Goal: Book appointment/travel/reservation

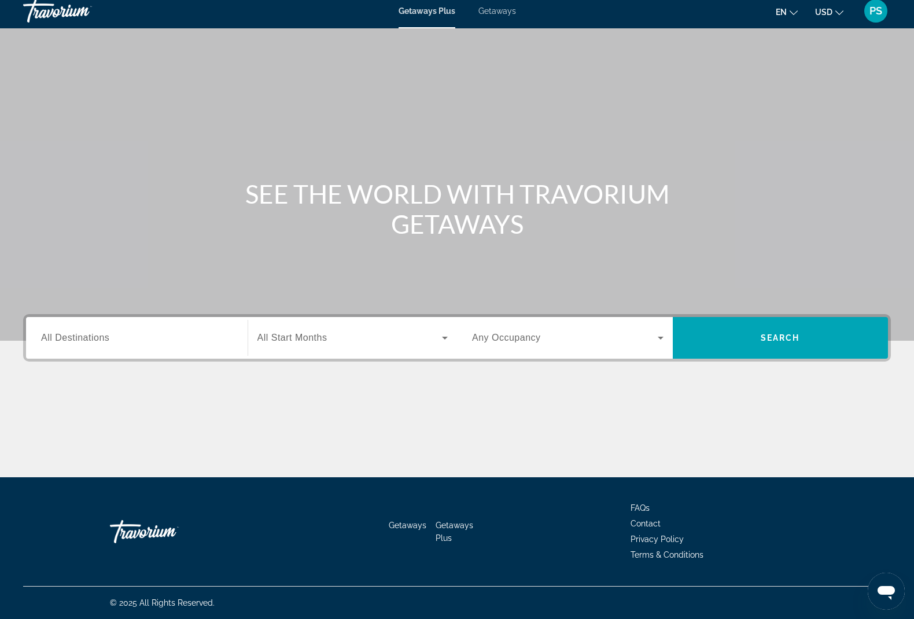
scroll to position [6, 0]
click at [348, 338] on span "Search widget" at bounding box center [349, 338] width 185 height 14
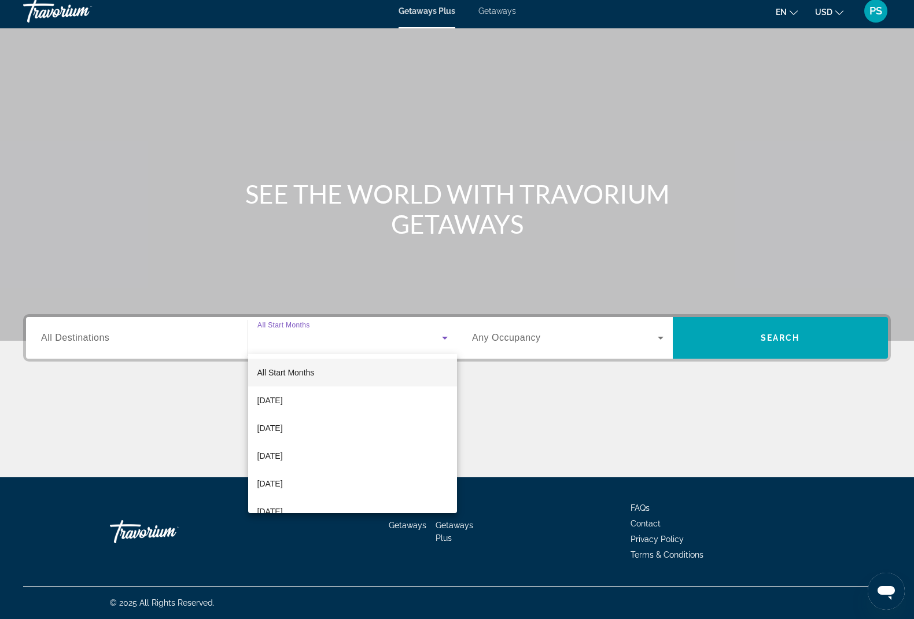
scroll to position [6, 0]
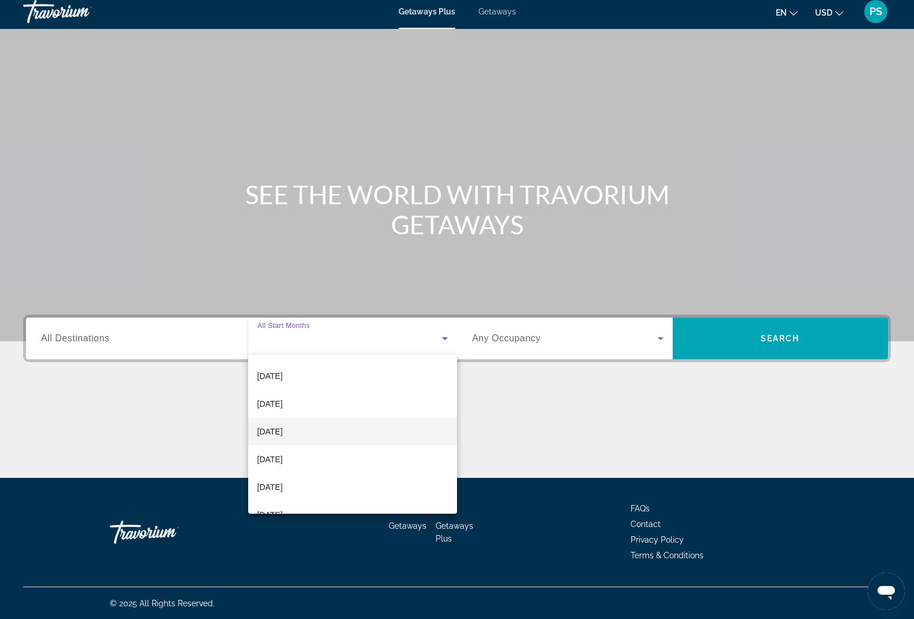
click at [283, 434] on span "[DATE]" at bounding box center [269, 431] width 25 height 14
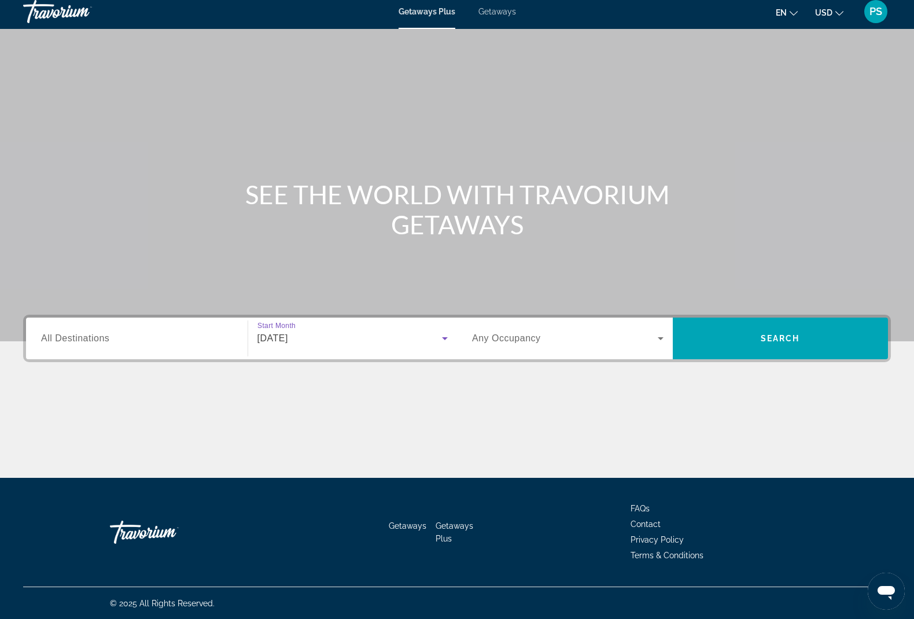
click at [590, 341] on span "Search widget" at bounding box center [565, 338] width 186 height 14
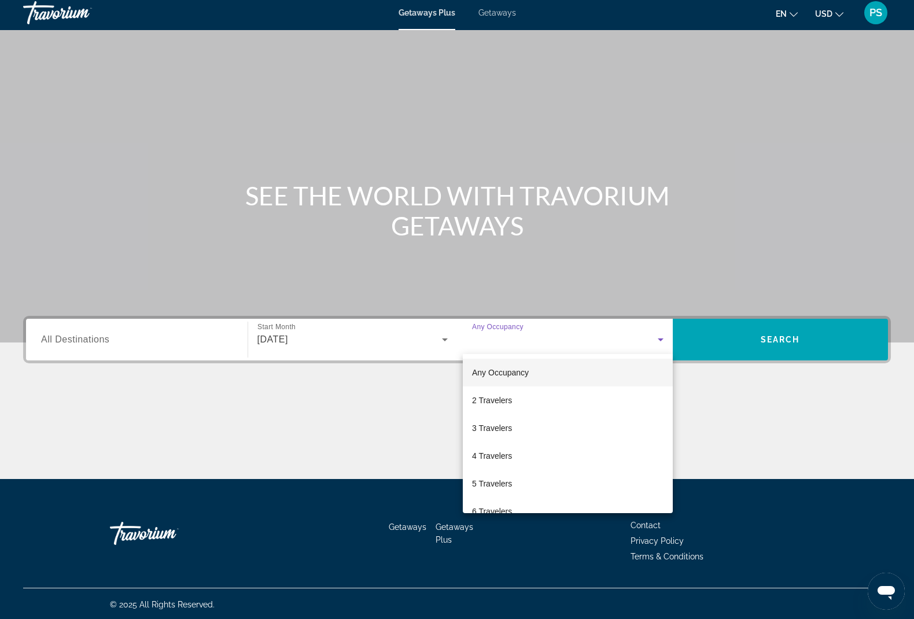
scroll to position [2, 0]
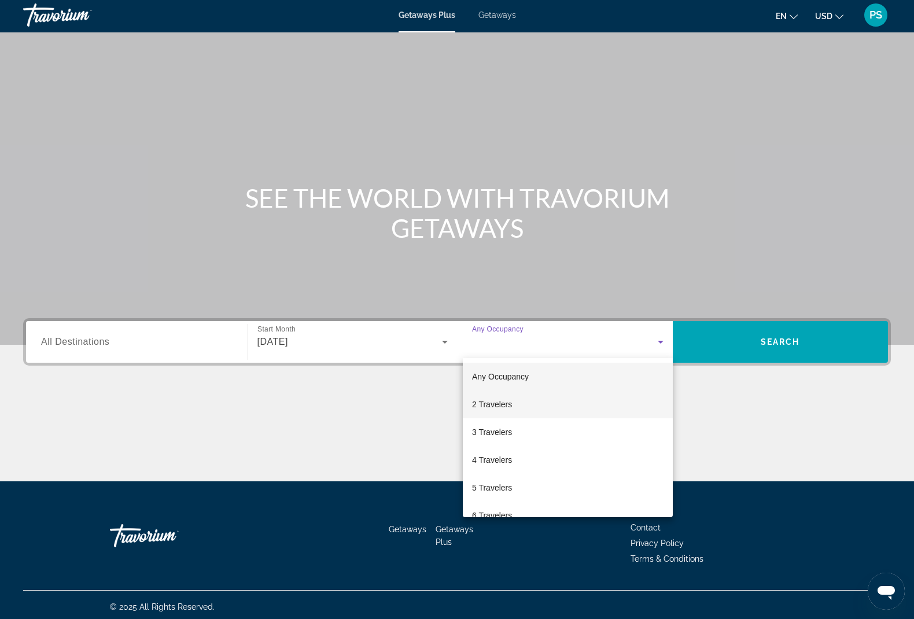
click at [501, 407] on span "2 Travelers" at bounding box center [492, 404] width 40 height 14
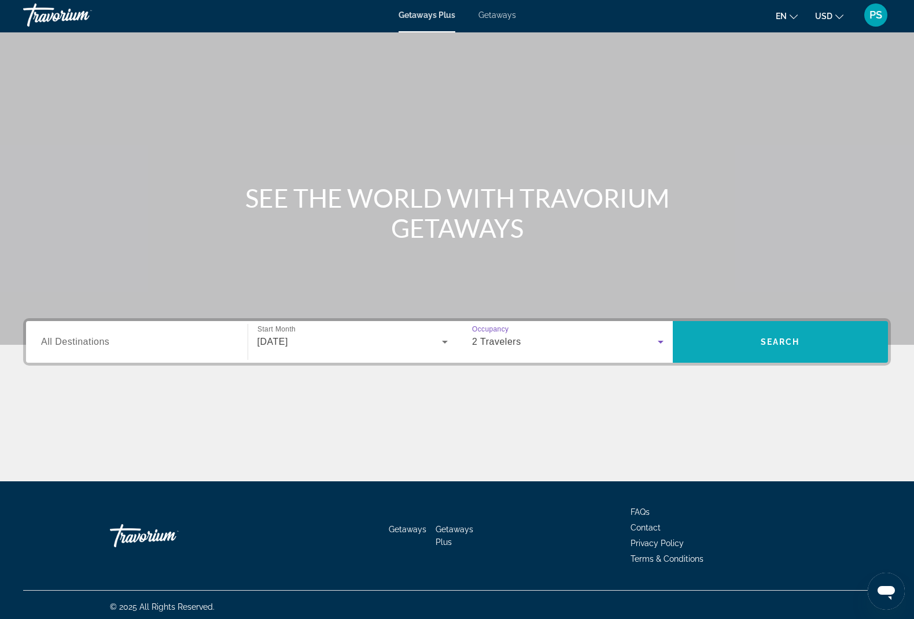
click at [830, 334] on span "Search" at bounding box center [780, 342] width 216 height 28
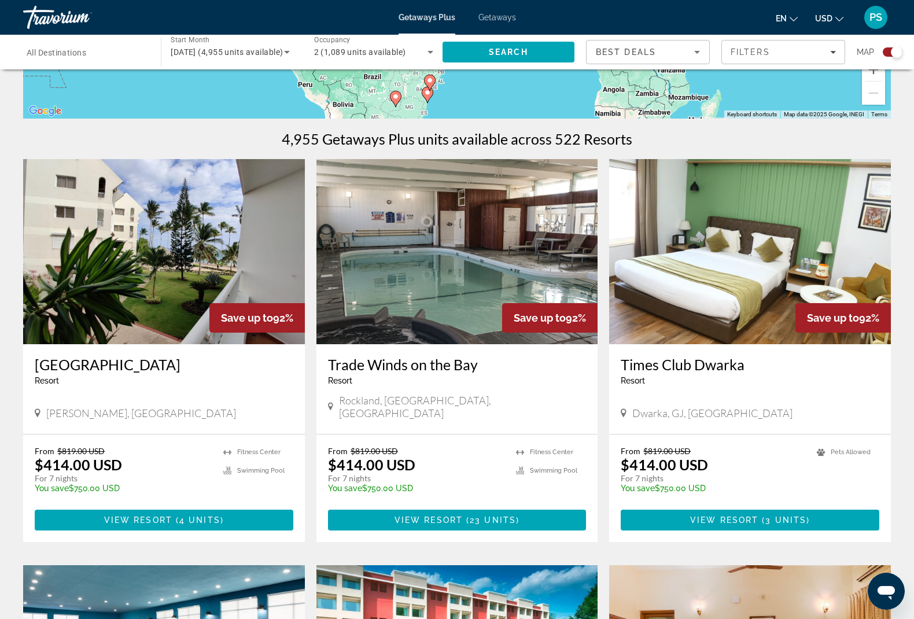
scroll to position [321, 0]
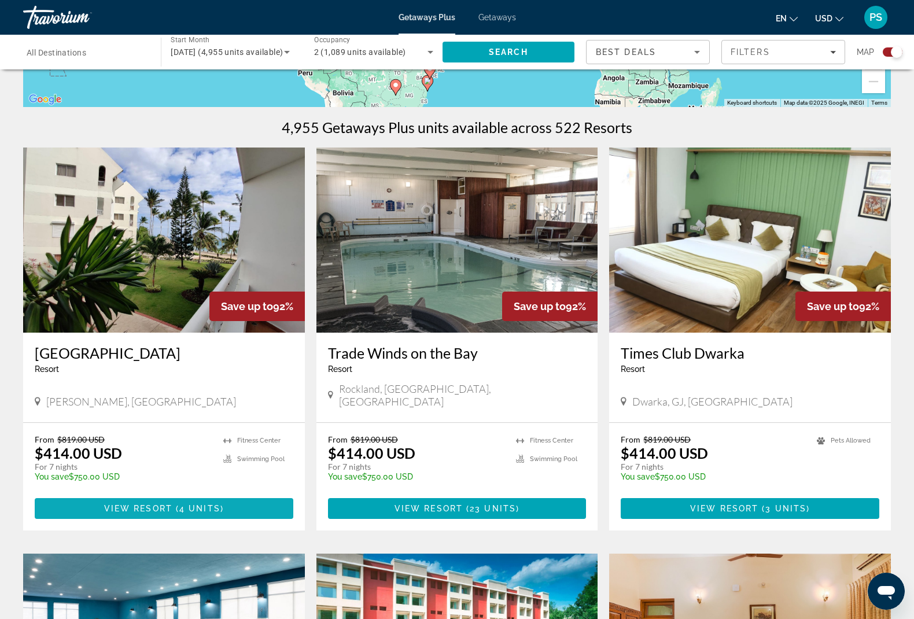
click at [146, 504] on span "View Resort" at bounding box center [138, 508] width 68 height 9
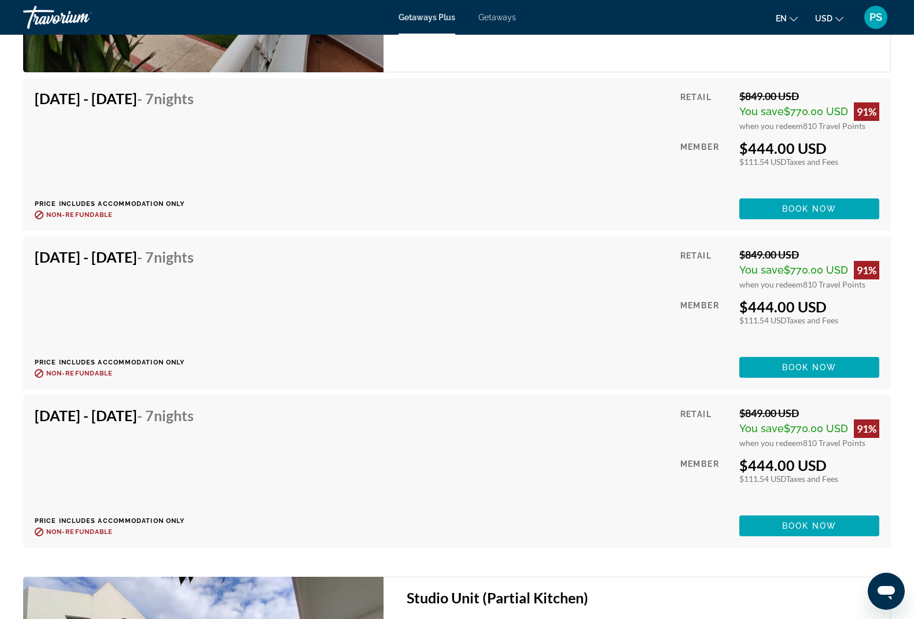
scroll to position [1971, 0]
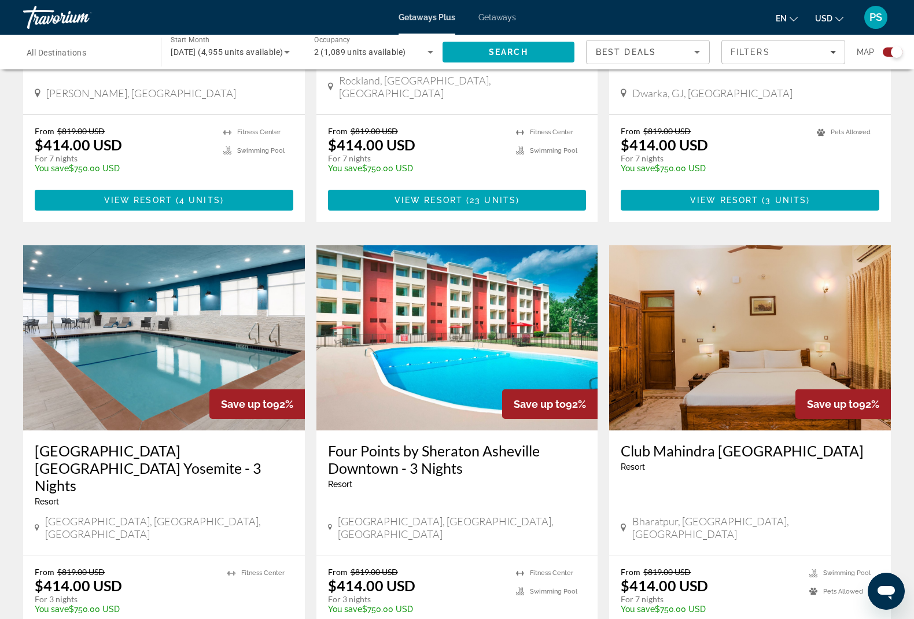
scroll to position [632, 0]
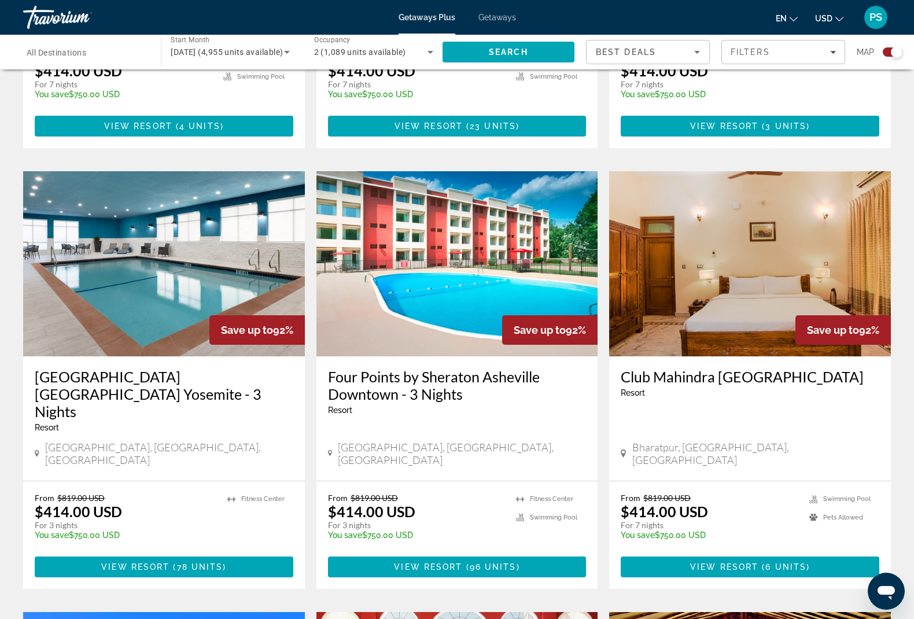
click at [443, 227] on img "Main content" at bounding box center [457, 263] width 282 height 185
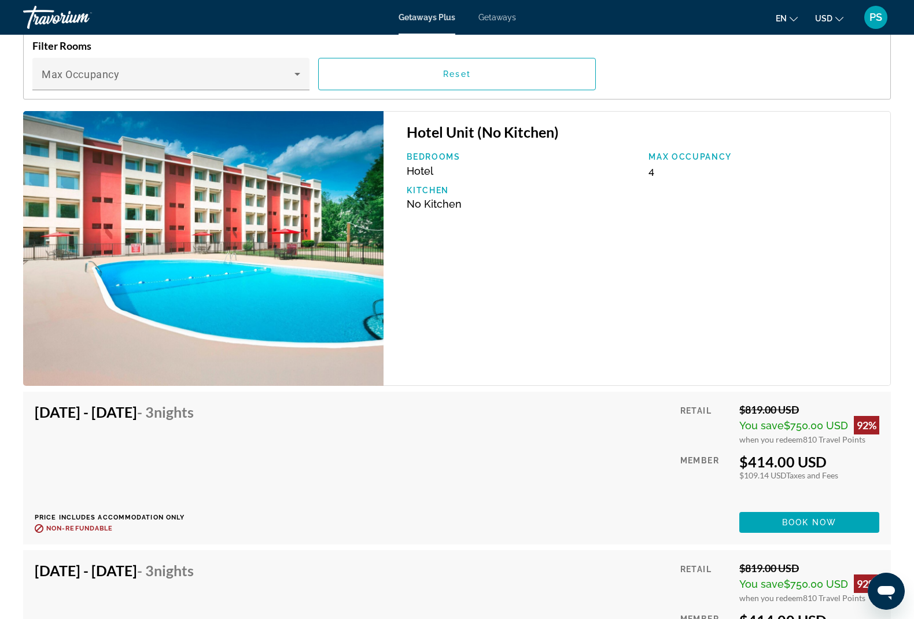
scroll to position [1622, 0]
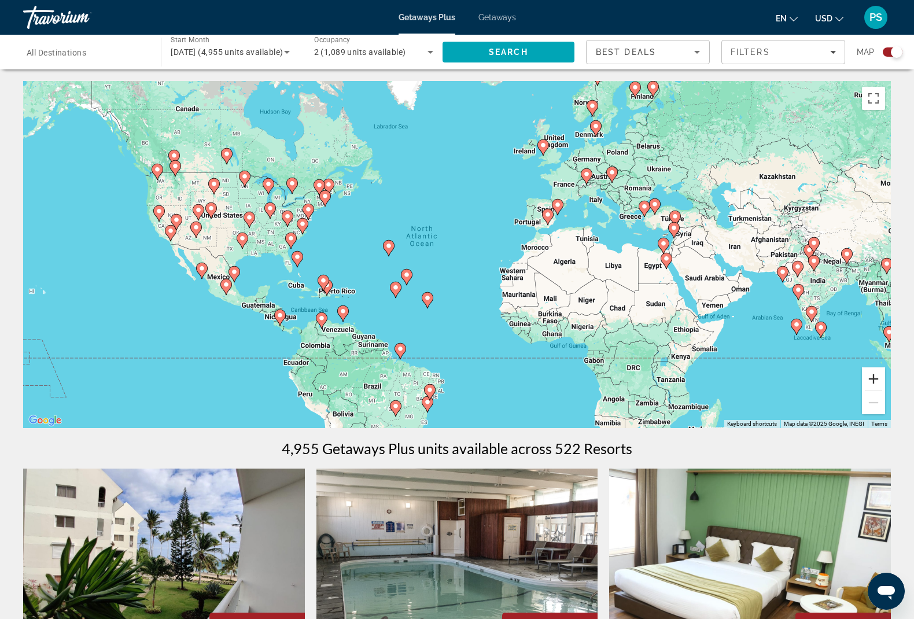
click at [873, 388] on button "Zoom in" at bounding box center [873, 378] width 23 height 23
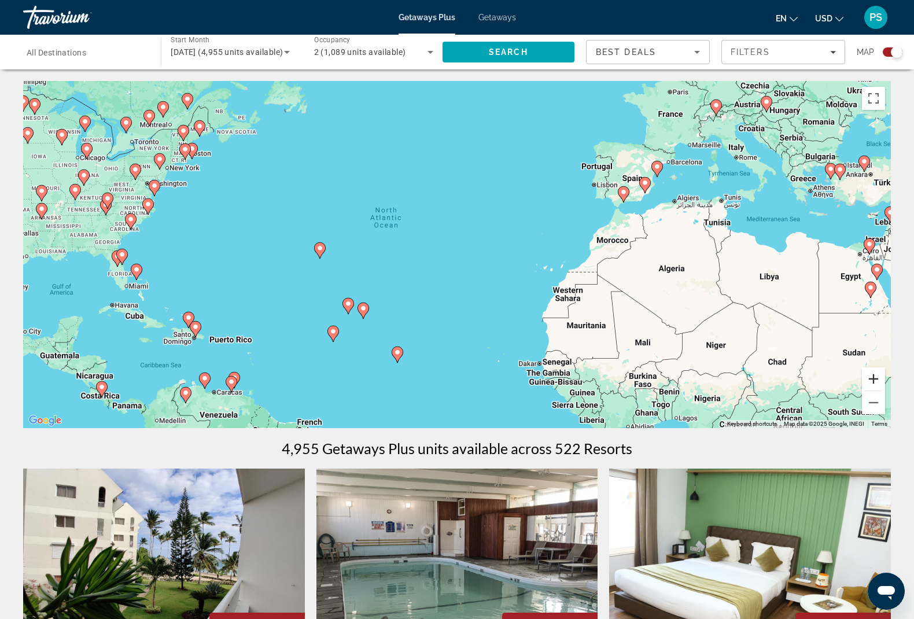
click at [874, 386] on button "Zoom in" at bounding box center [873, 378] width 23 height 23
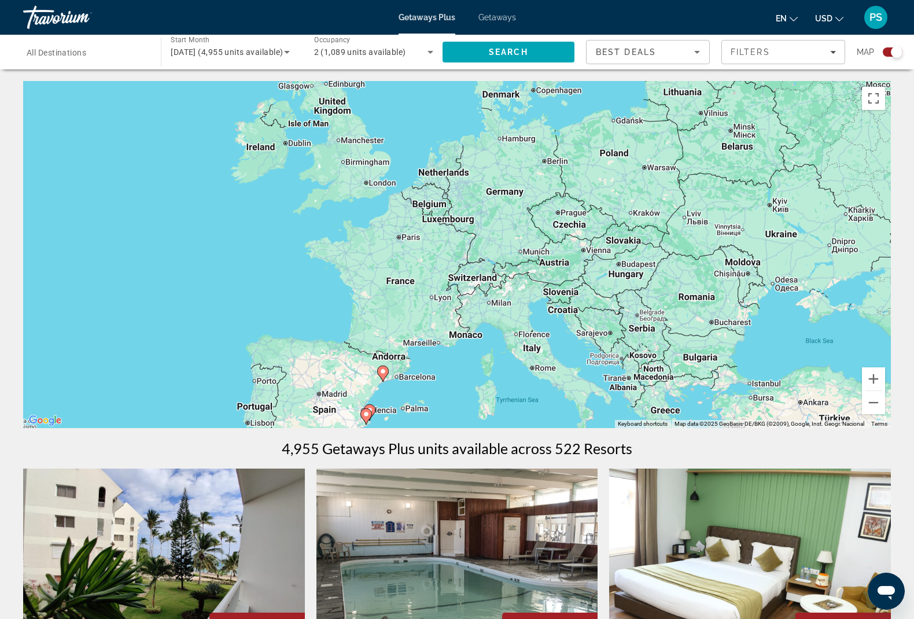
drag, startPoint x: 840, startPoint y: 161, endPoint x: 353, endPoint y: 471, distance: 577.0
click at [487, 264] on div "To activate drag with keyboard, press Alt + Enter. Once in keyboard drag state,…" at bounding box center [456, 254] width 867 height 347
click at [483, 264] on image "Main content" at bounding box center [481, 263] width 7 height 7
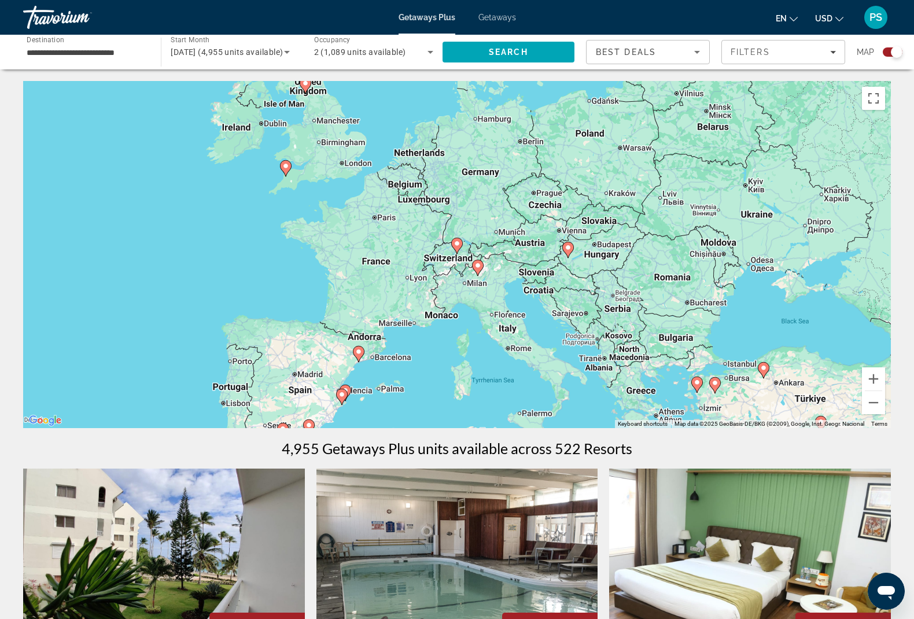
click at [456, 253] on icon "Main content" at bounding box center [457, 246] width 12 height 16
type input "**********"
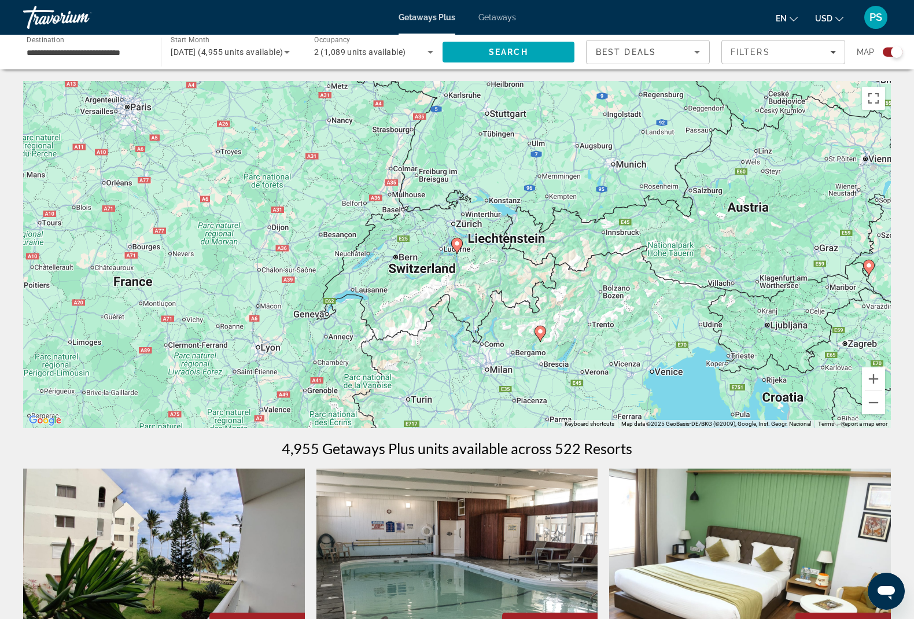
click at [456, 246] on image "Main content" at bounding box center [456, 243] width 7 height 7
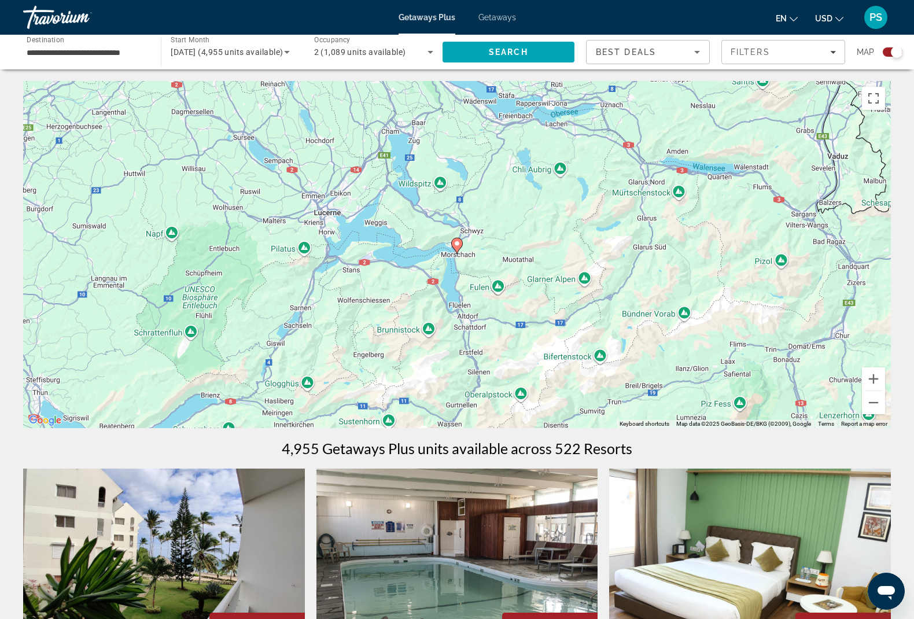
click at [456, 246] on image "Main content" at bounding box center [456, 243] width 7 height 7
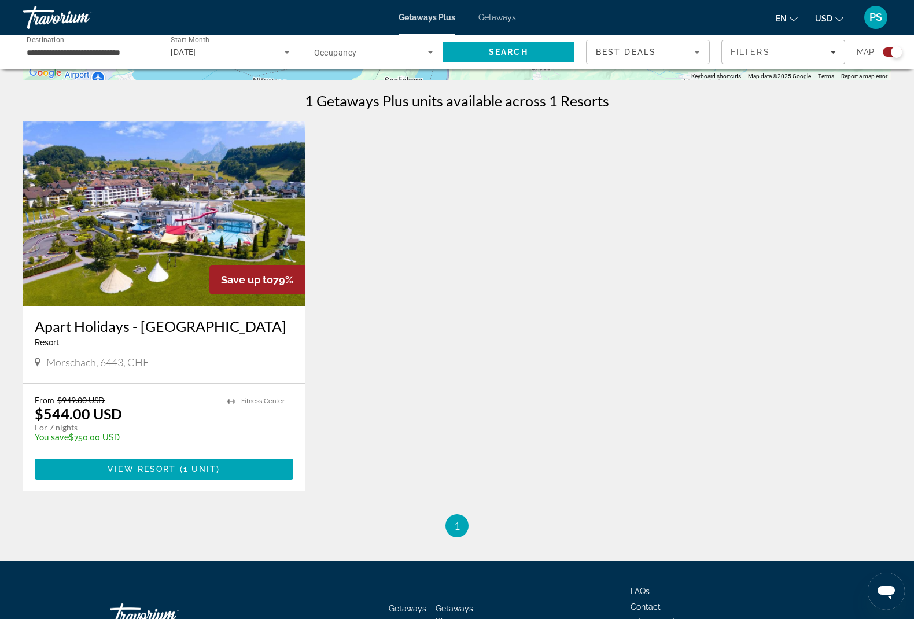
scroll to position [353, 0]
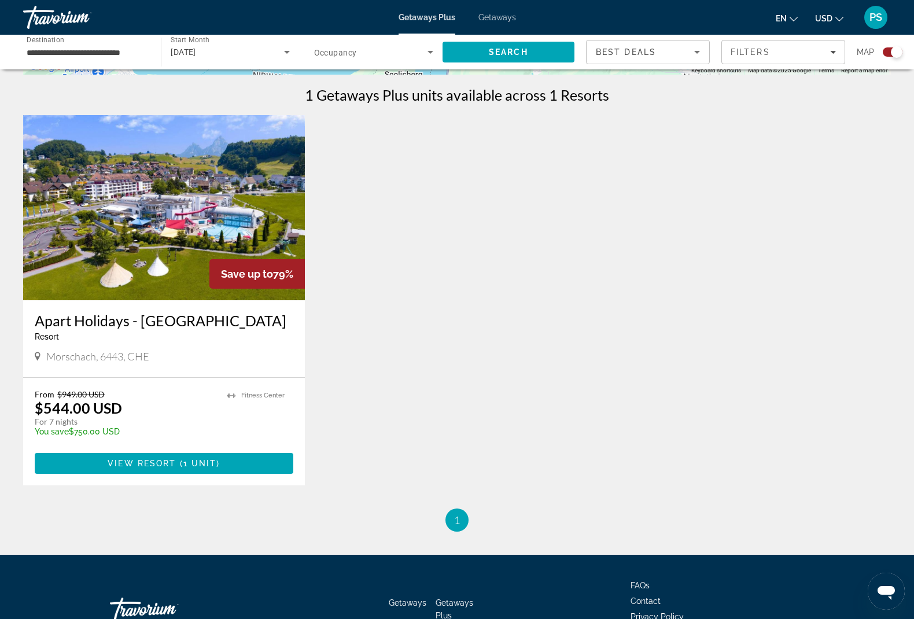
click at [171, 231] on img "Main content" at bounding box center [164, 207] width 282 height 185
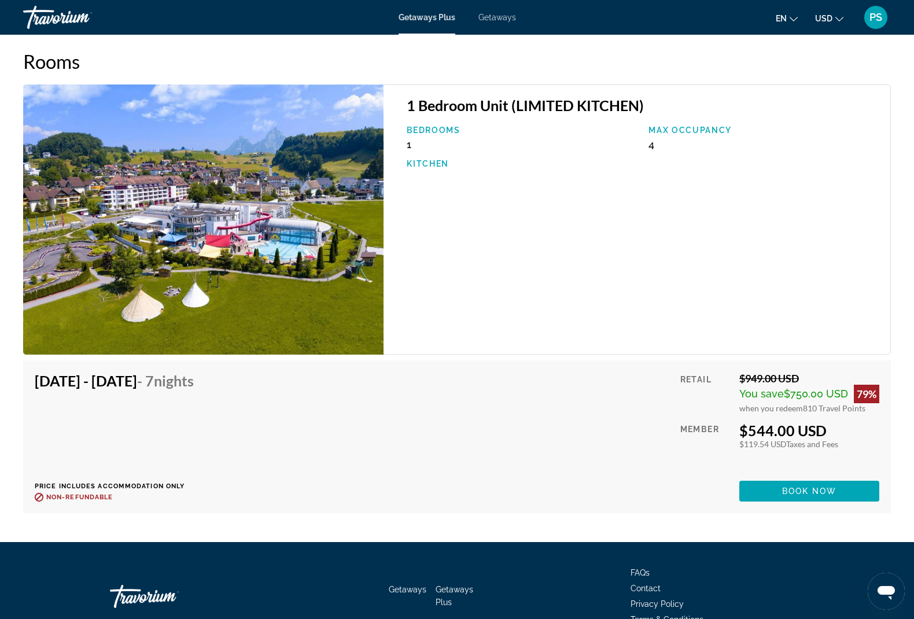
scroll to position [1798, 0]
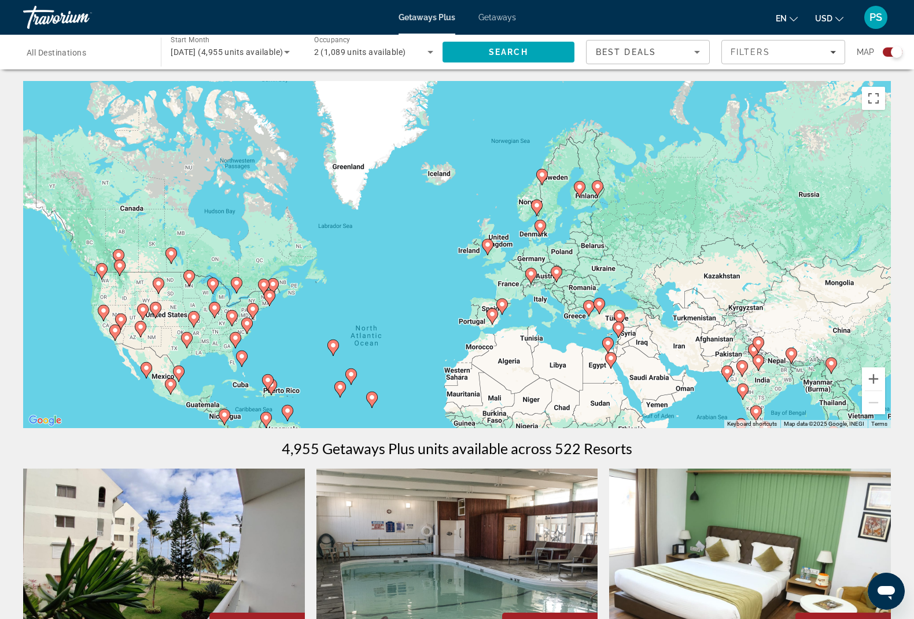
drag, startPoint x: 641, startPoint y: 127, endPoint x: 585, endPoint y: 232, distance: 119.0
click at [585, 232] on div "To activate drag with keyboard, press Alt + Enter. Once in keyboard drag state,…" at bounding box center [456, 254] width 867 height 347
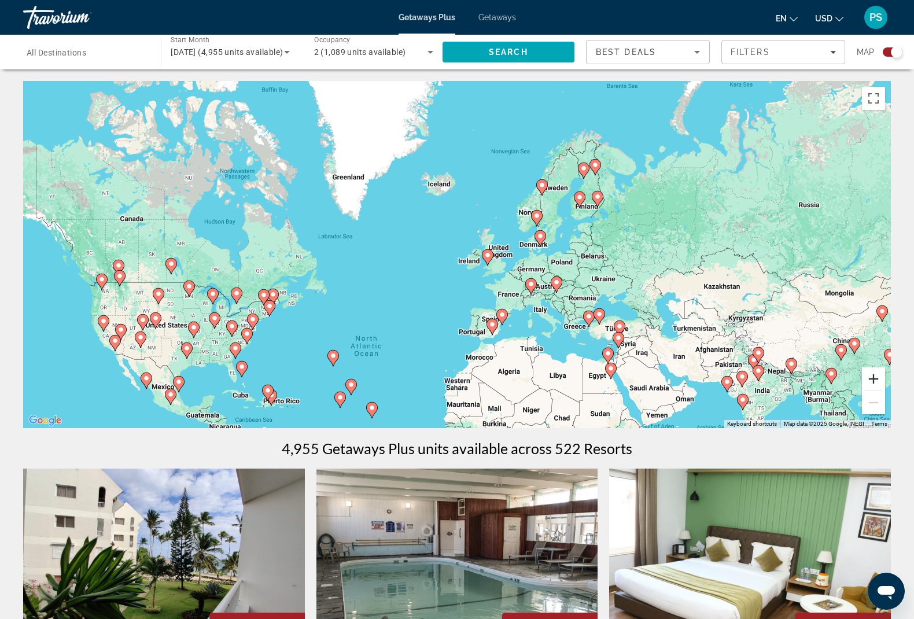
click at [873, 385] on button "Zoom in" at bounding box center [873, 378] width 23 height 23
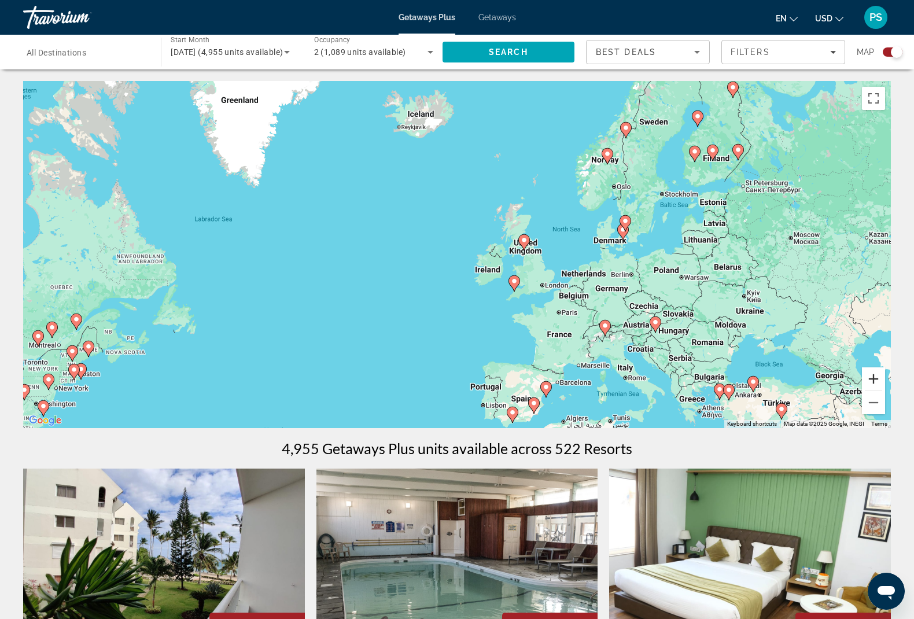
click at [873, 385] on button "Zoom in" at bounding box center [873, 378] width 23 height 23
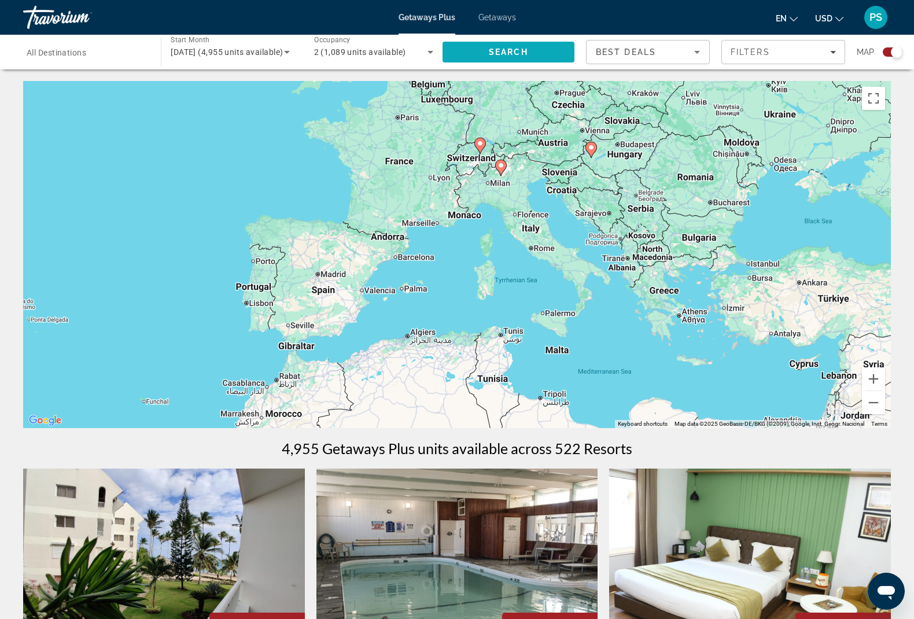
drag, startPoint x: 716, startPoint y: 300, endPoint x: 457, endPoint y: 47, distance: 361.9
click at [383, 249] on image "Main content" at bounding box center [381, 251] width 7 height 7
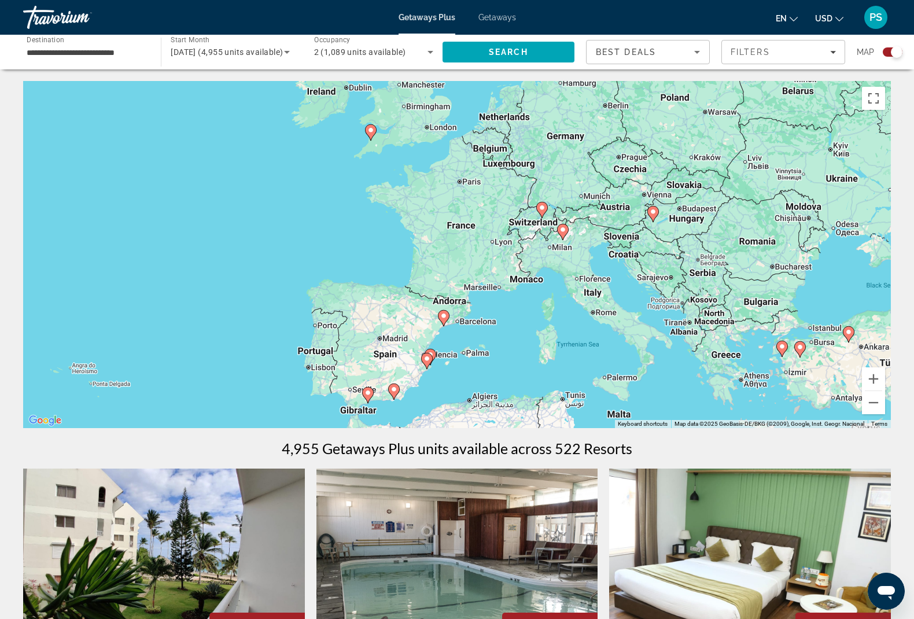
drag, startPoint x: 468, startPoint y: 178, endPoint x: 456, endPoint y: 237, distance: 60.1
click at [456, 237] on div "To navigate, press the arrow keys. To activate drag with keyboard, press Alt + …" at bounding box center [456, 254] width 867 height 347
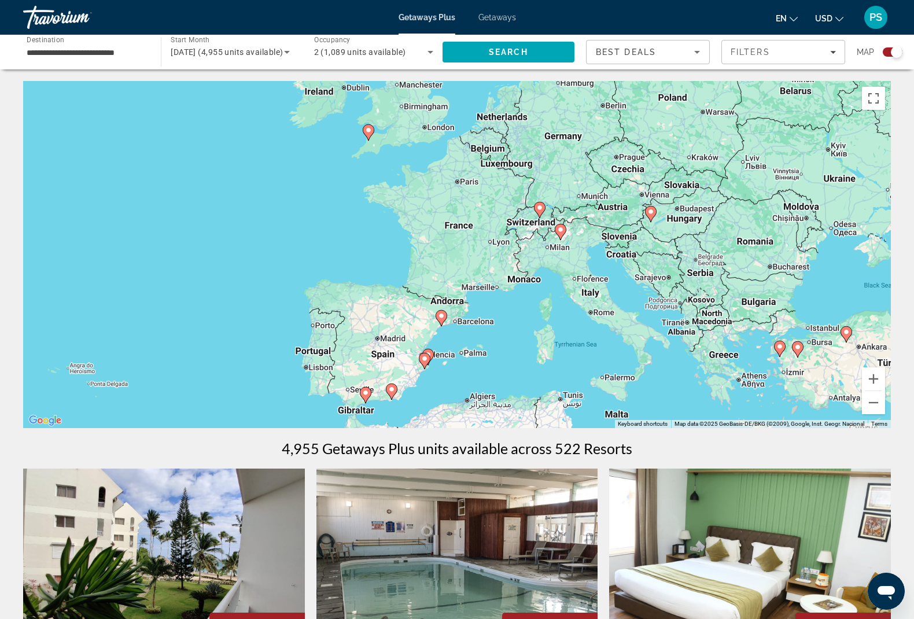
click at [441, 317] on image "Main content" at bounding box center [441, 315] width 7 height 7
type input "**********"
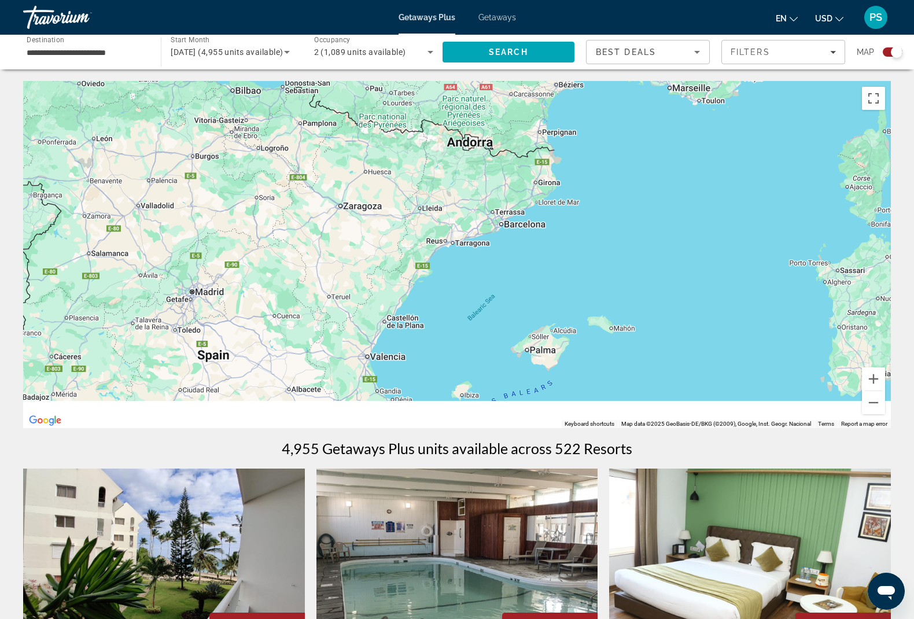
drag, startPoint x: 433, startPoint y: 404, endPoint x: 487, endPoint y: 98, distance: 310.7
click at [487, 98] on div "To navigate, press the arrow keys. To activate drag with keyboard, press Alt + …" at bounding box center [456, 254] width 867 height 347
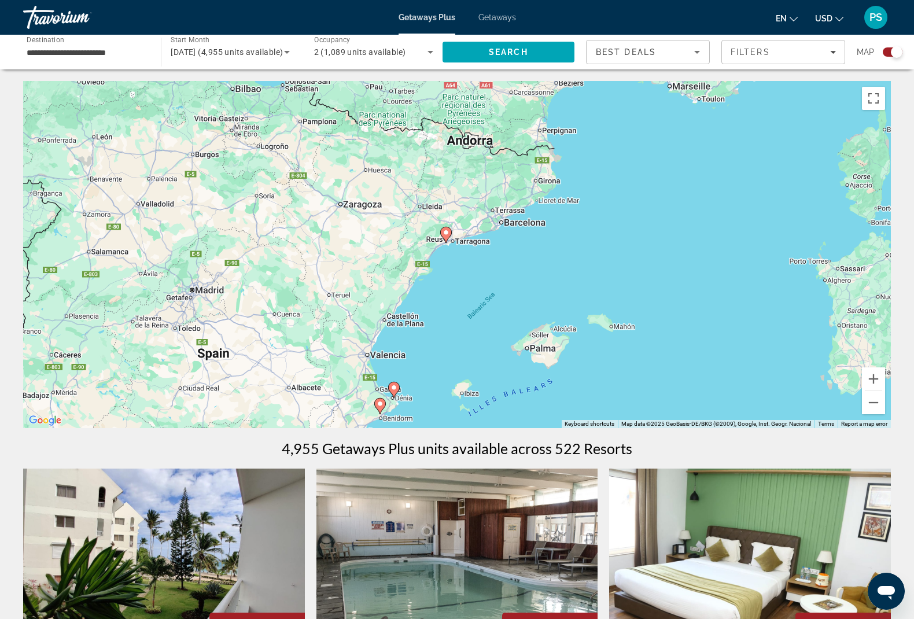
click at [446, 238] on icon "Main content" at bounding box center [446, 234] width 10 height 15
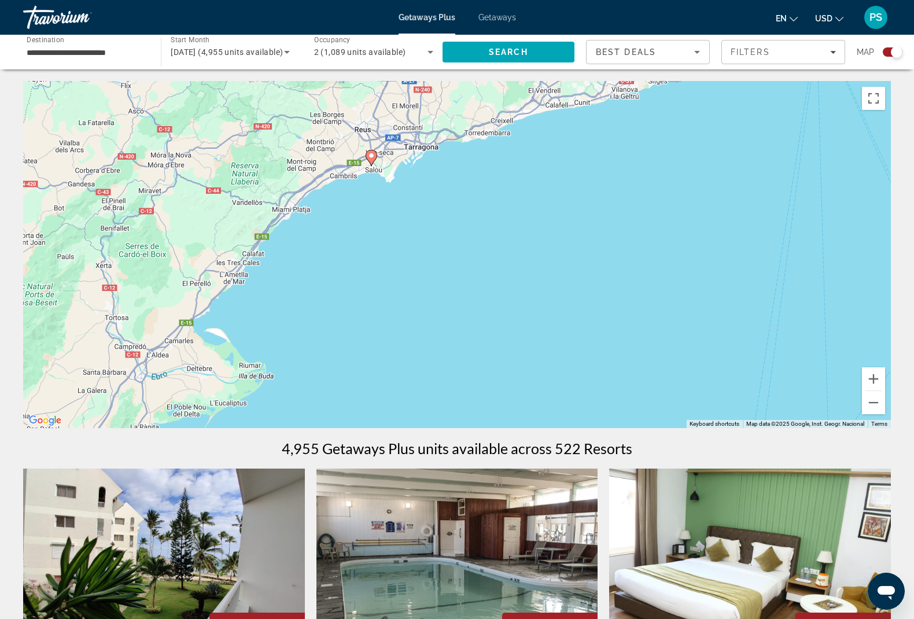
click at [375, 159] on g "Main content" at bounding box center [371, 158] width 12 height 16
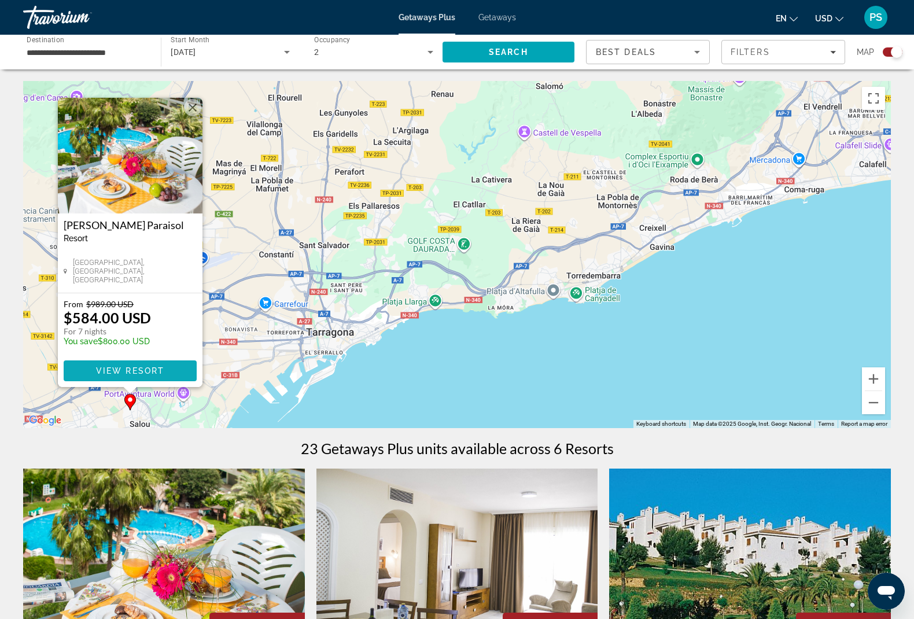
click at [135, 367] on span "View Resort" at bounding box center [130, 370] width 68 height 9
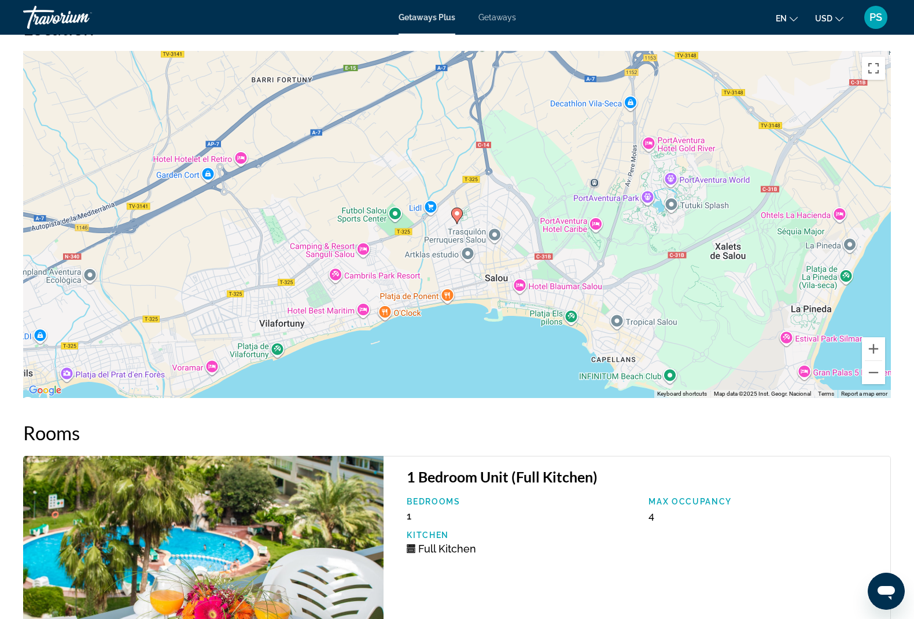
scroll to position [1550, 0]
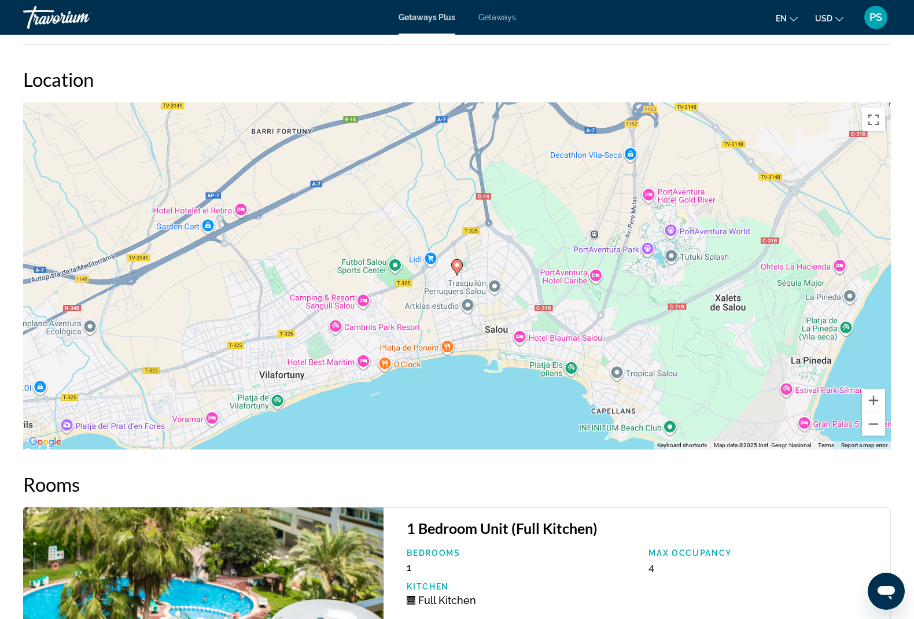
click at [836, 22] on button "USD USD ($) MXN (Mex$) CAD (Can$) GBP (£) EUR (€) AUD (A$) NZD (NZ$) CNY (CN¥)" at bounding box center [829, 18] width 28 height 17
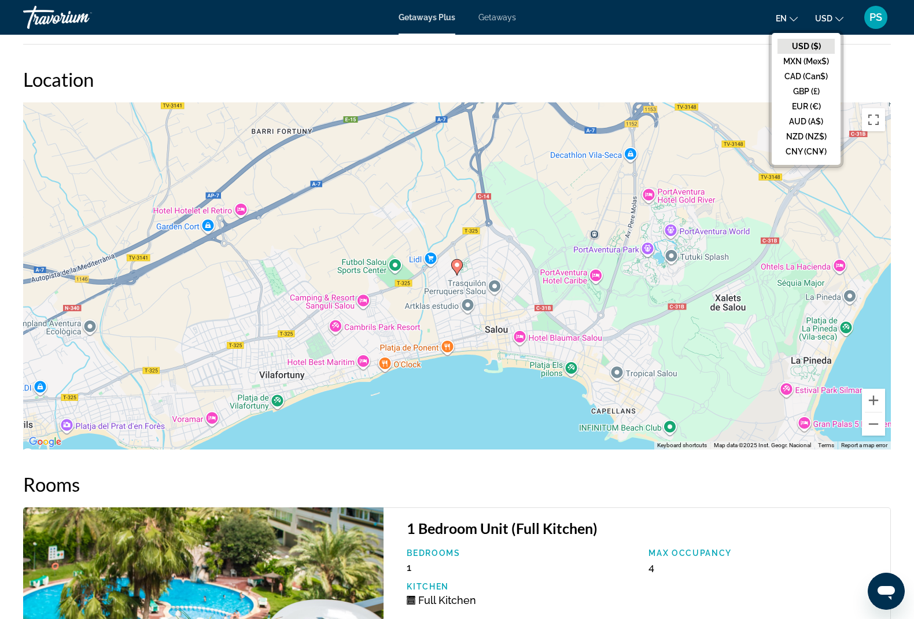
click at [862, 13] on button "PS" at bounding box center [875, 17] width 30 height 24
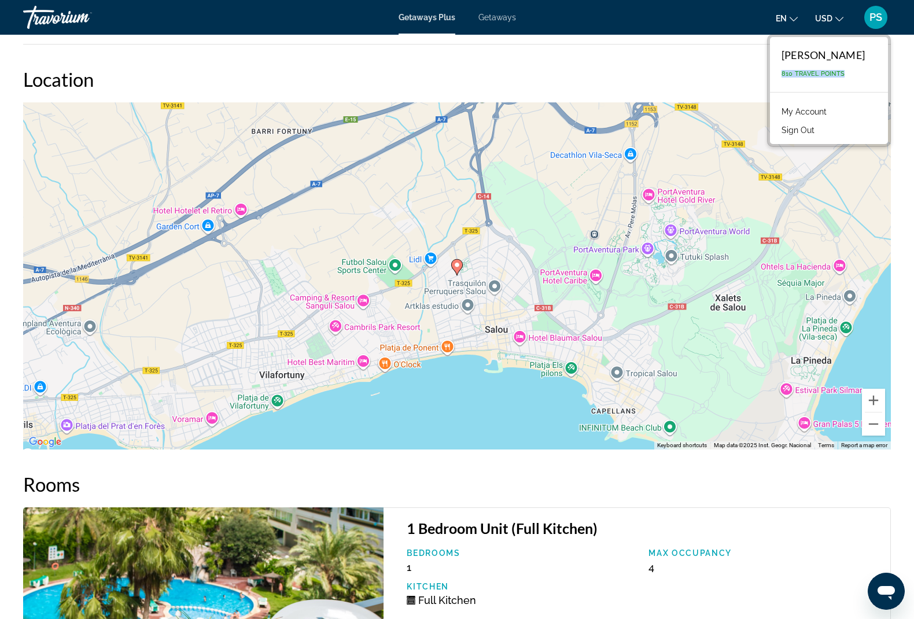
drag, startPoint x: 792, startPoint y: 75, endPoint x: 878, endPoint y: 74, distance: 85.6
click at [878, 74] on div "[PERSON_NAME] 810 Travel Points" at bounding box center [829, 64] width 118 height 55
click at [877, 74] on div "[PERSON_NAME] 810 Travel Points" at bounding box center [829, 64] width 118 height 55
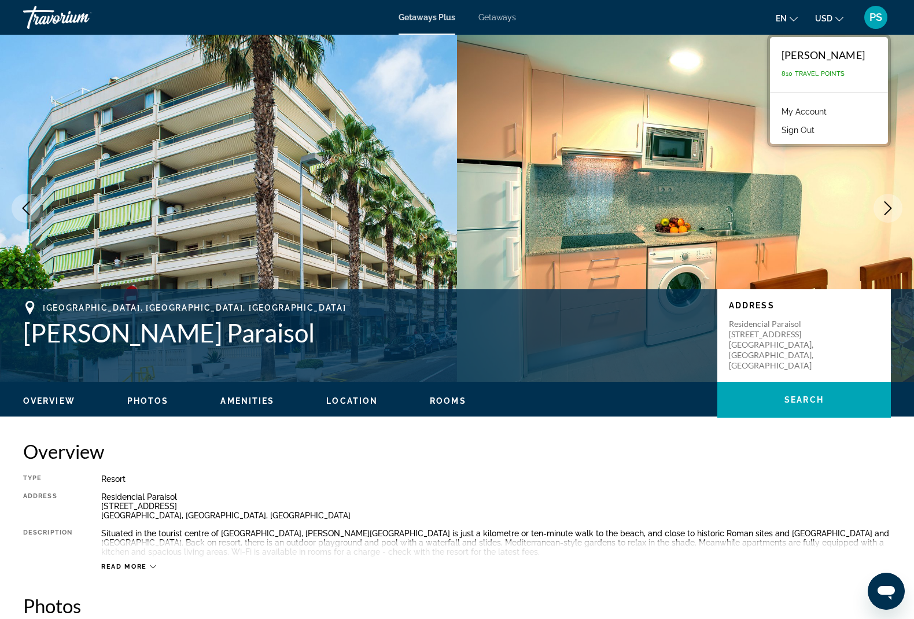
scroll to position [0, 0]
click at [427, 6] on div "Getaways Plus Getaways en English Español Français Italiano Português русский U…" at bounding box center [457, 17] width 914 height 30
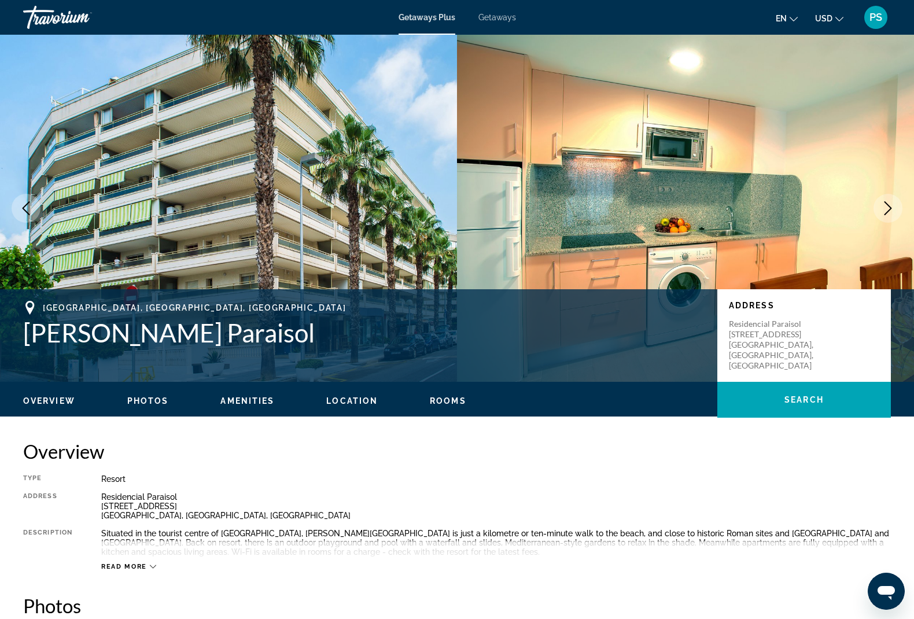
click at [426, 21] on span "Getaways Plus" at bounding box center [426, 17] width 57 height 9
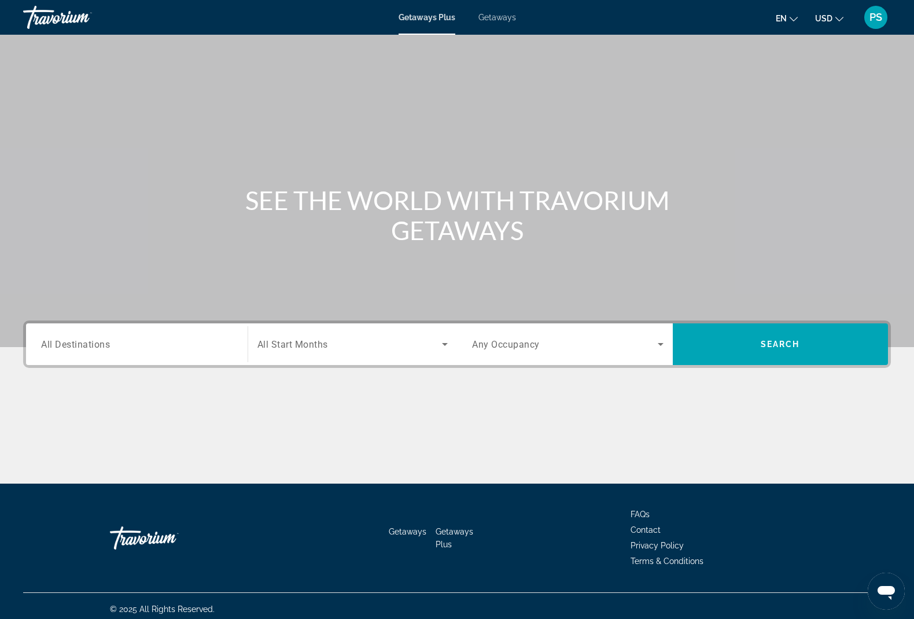
click at [506, 21] on span "Getaways" at bounding box center [497, 17] width 38 height 9
click at [137, 342] on input "Destination All Destinations" at bounding box center [136, 345] width 191 height 14
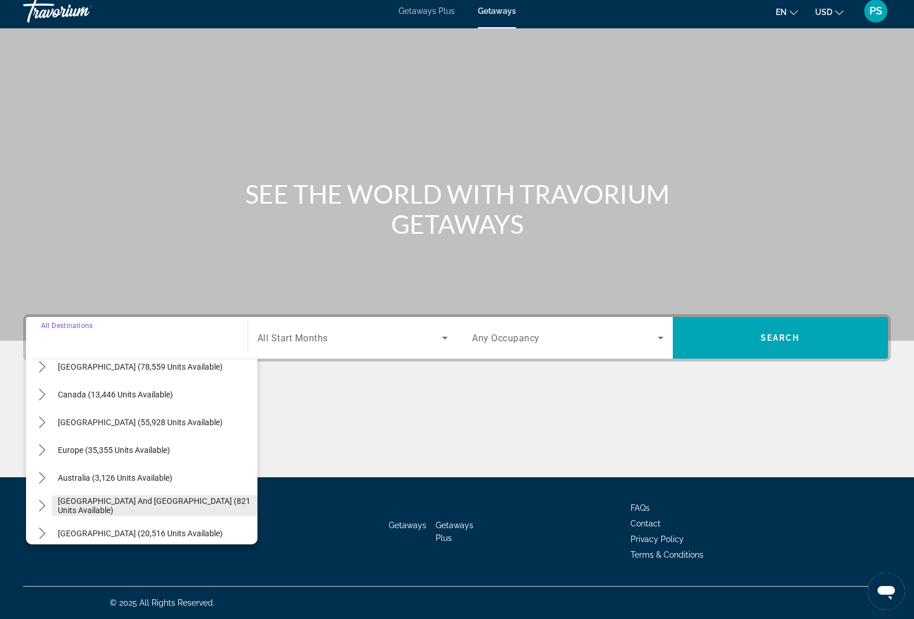
scroll to position [93, 0]
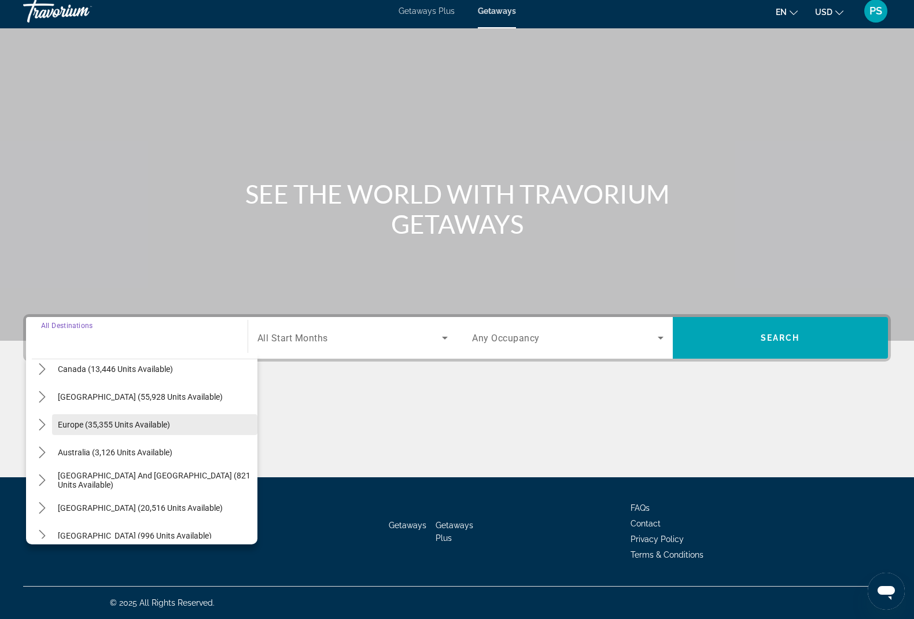
click at [123, 431] on span "Select destination: Europe (35,355 units available)" at bounding box center [154, 425] width 205 height 28
type input "**********"
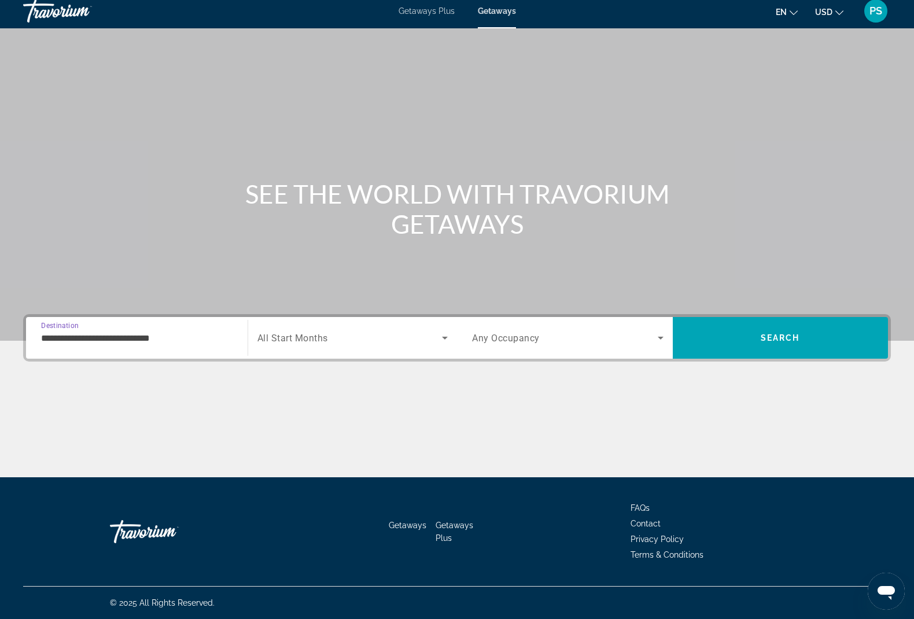
click at [319, 337] on span "All Start Months" at bounding box center [292, 337] width 71 height 11
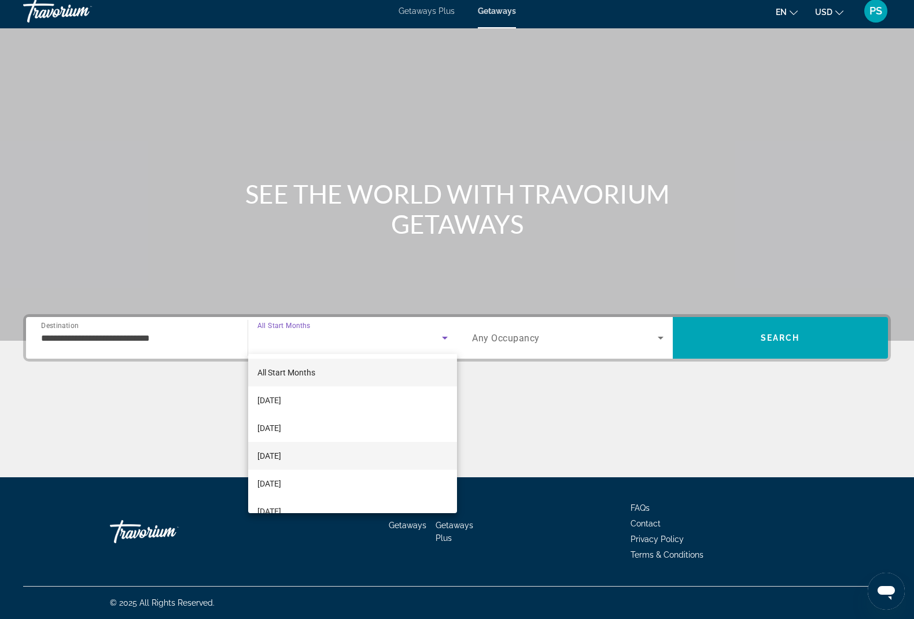
click at [281, 460] on span "[DATE]" at bounding box center [269, 456] width 24 height 14
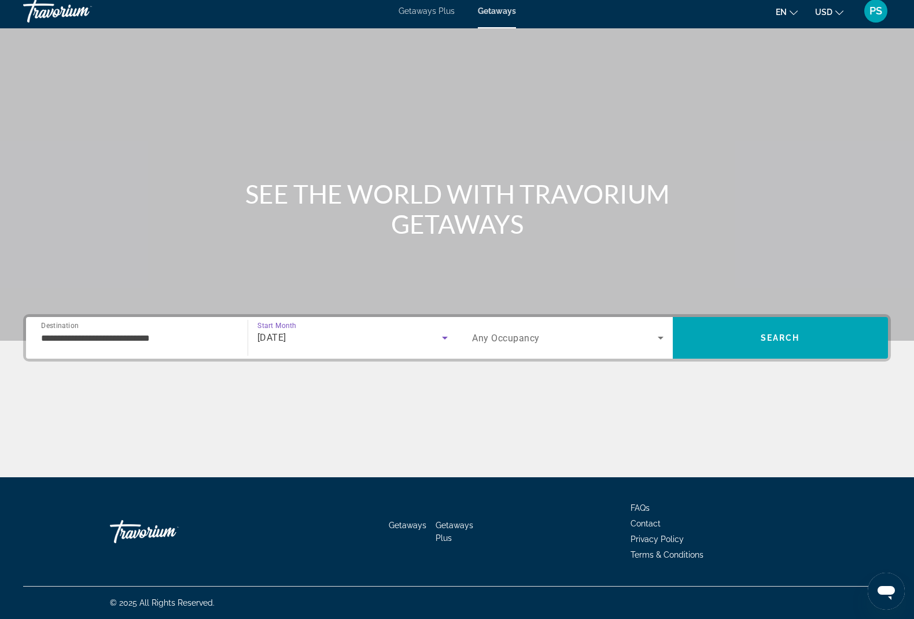
click at [512, 341] on span "Any Occupancy" at bounding box center [506, 337] width 68 height 11
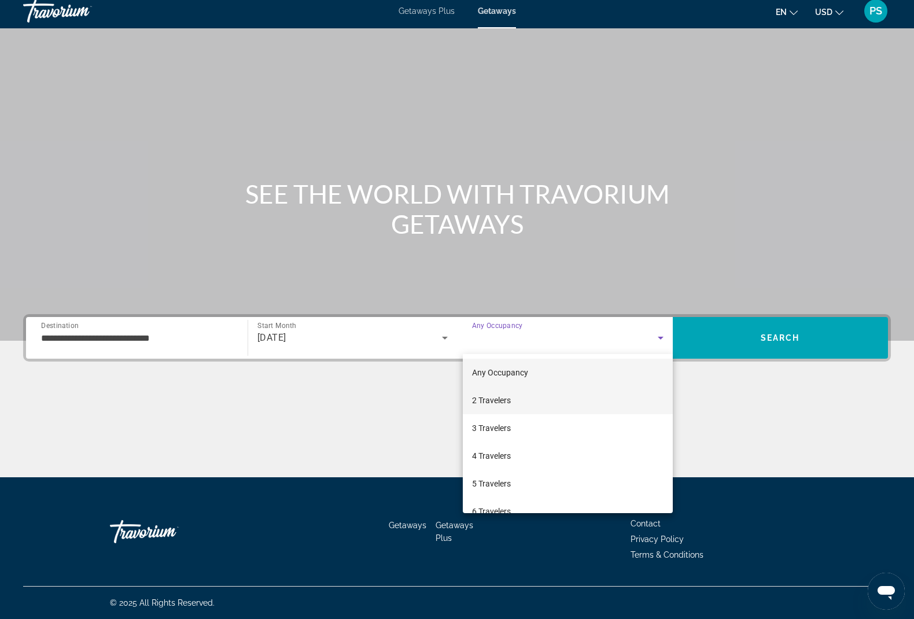
click at [528, 400] on mat-option "2 Travelers" at bounding box center [568, 400] width 210 height 28
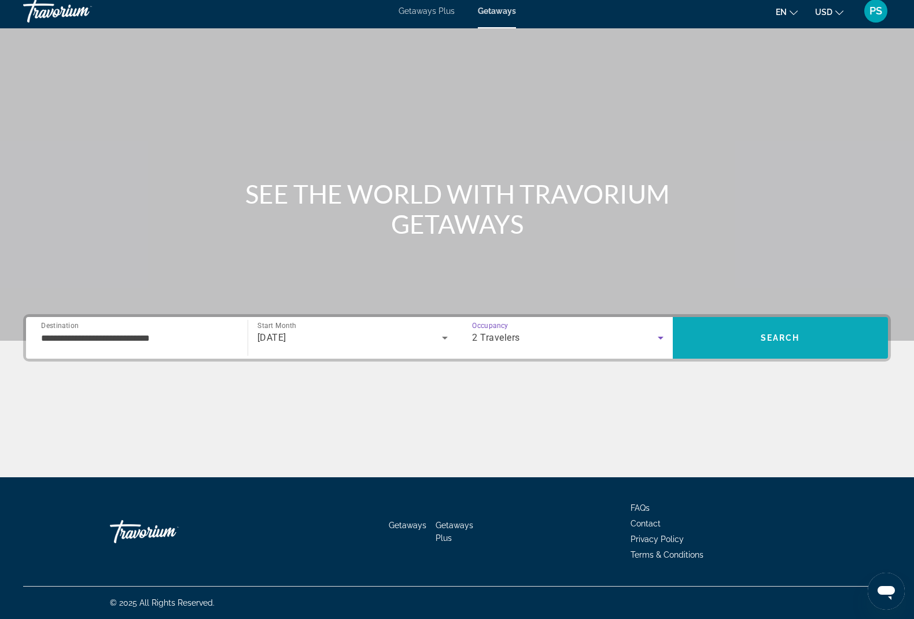
click at [715, 333] on span "Search" at bounding box center [780, 338] width 216 height 28
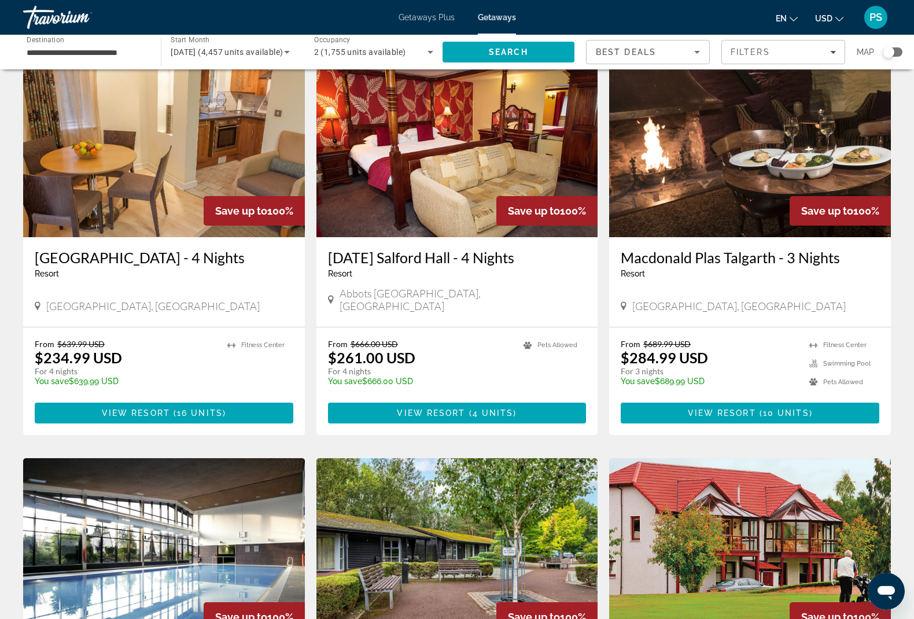
scroll to position [58, 0]
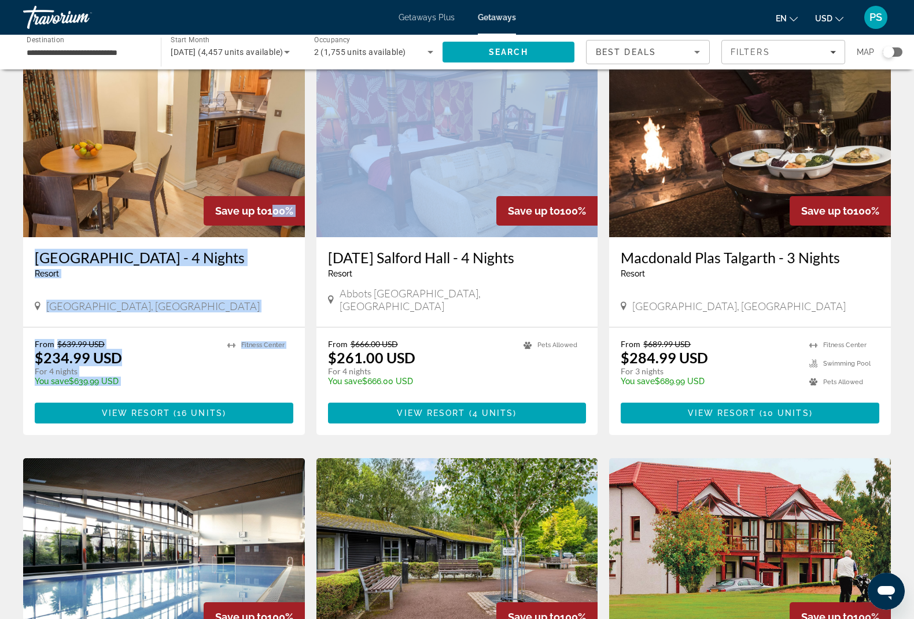
drag, startPoint x: 266, startPoint y: 213, endPoint x: 348, endPoint y: 212, distance: 81.5
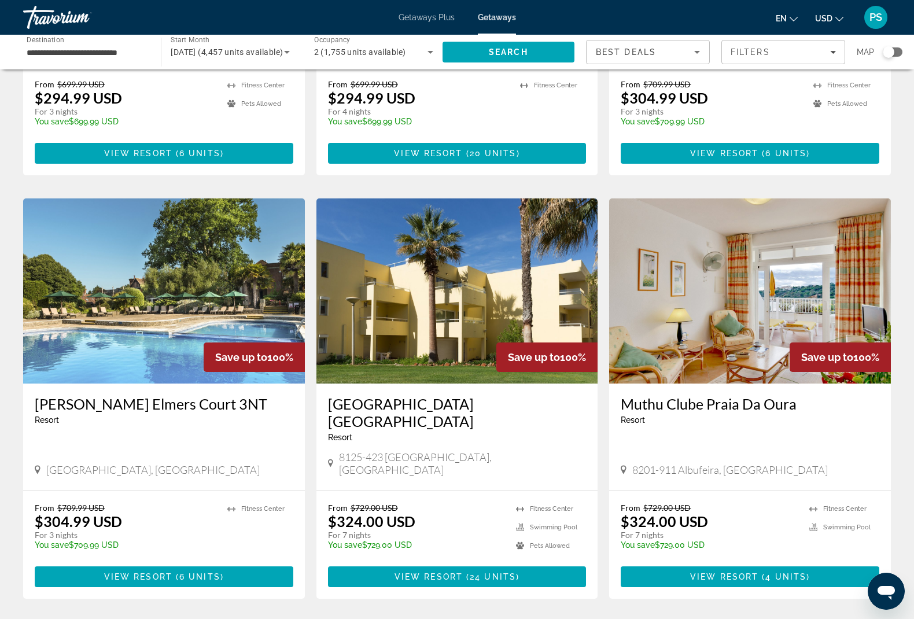
scroll to position [743, 0]
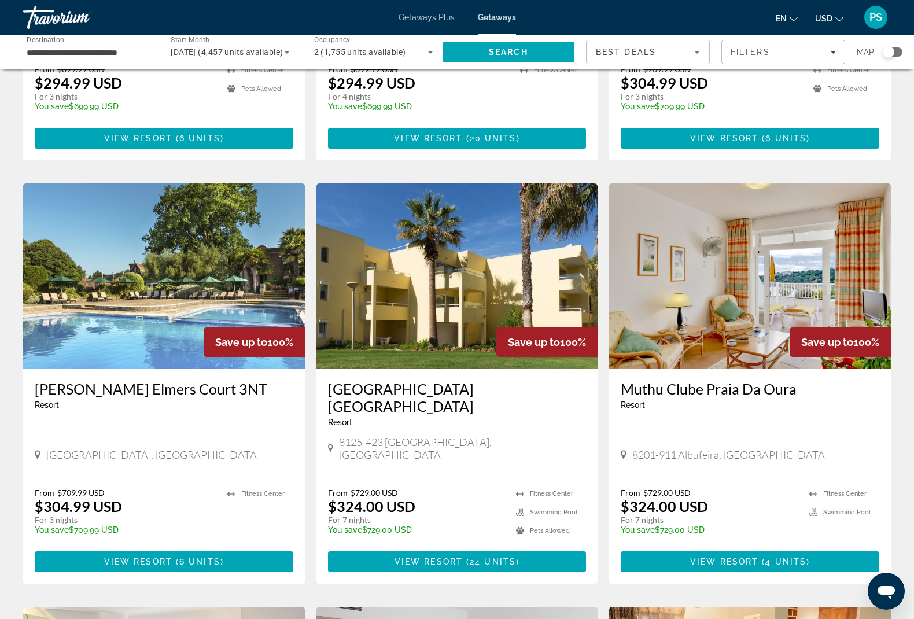
click at [719, 249] on img "Main content" at bounding box center [750, 275] width 282 height 185
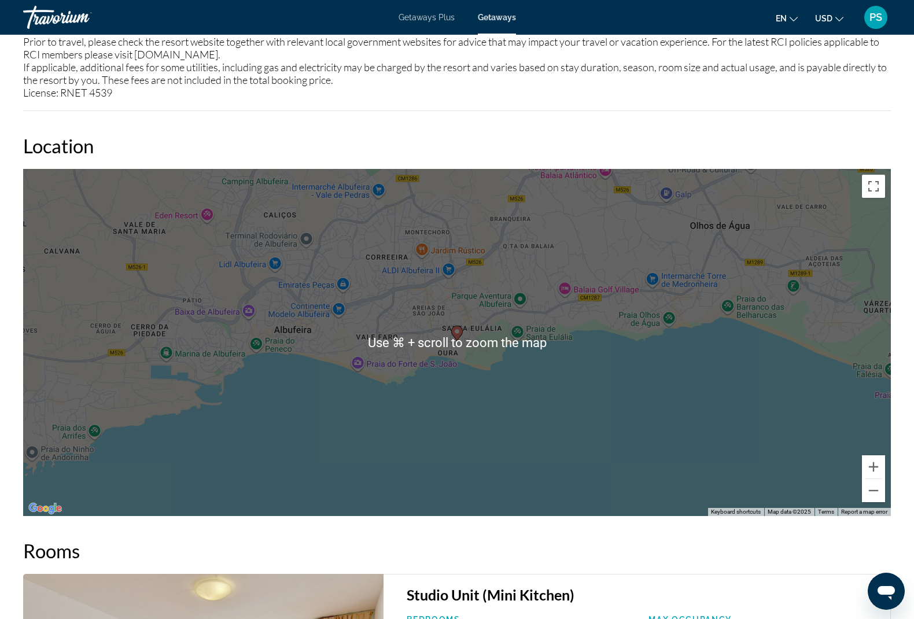
scroll to position [1614, 0]
click at [870, 483] on button "Zoom out" at bounding box center [873, 490] width 23 height 23
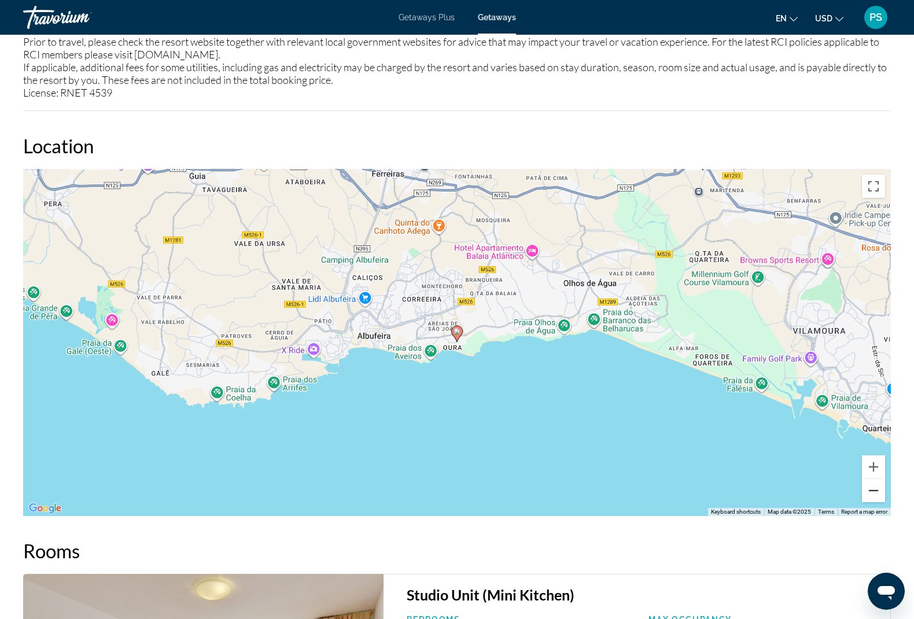
click at [869, 483] on button "Zoom out" at bounding box center [873, 490] width 23 height 23
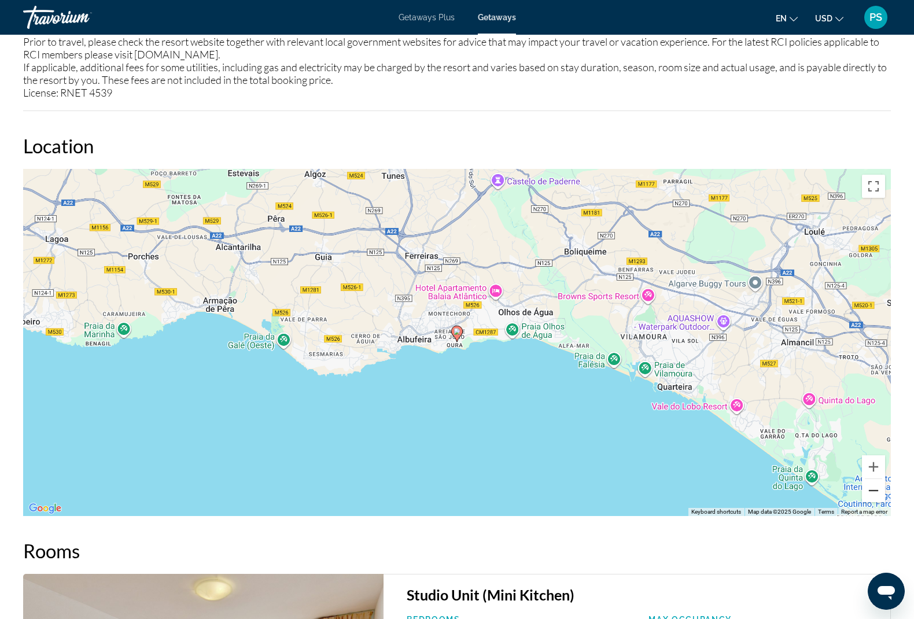
click at [869, 483] on button "Zoom out" at bounding box center [873, 490] width 23 height 23
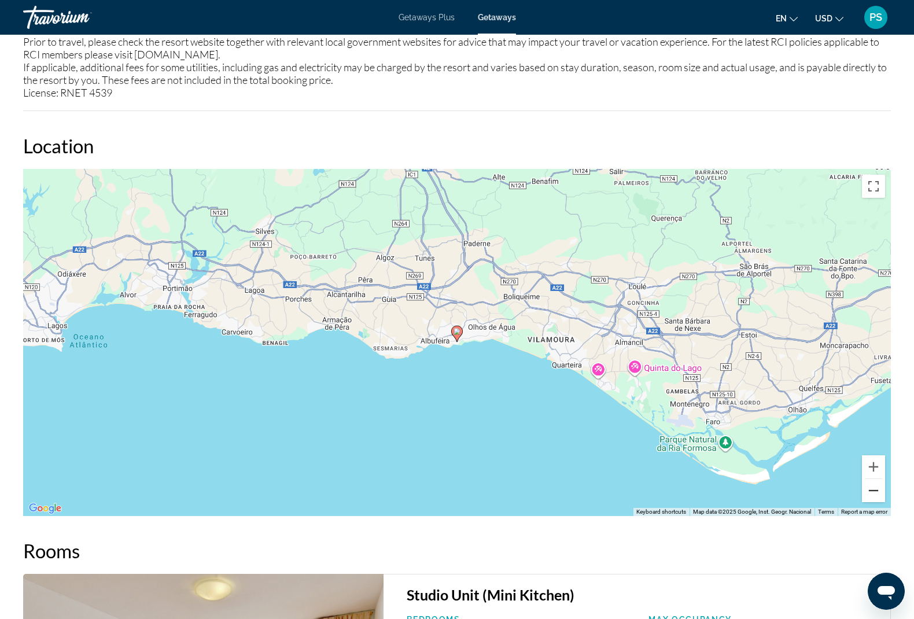
click at [869, 483] on button "Zoom out" at bounding box center [873, 490] width 23 height 23
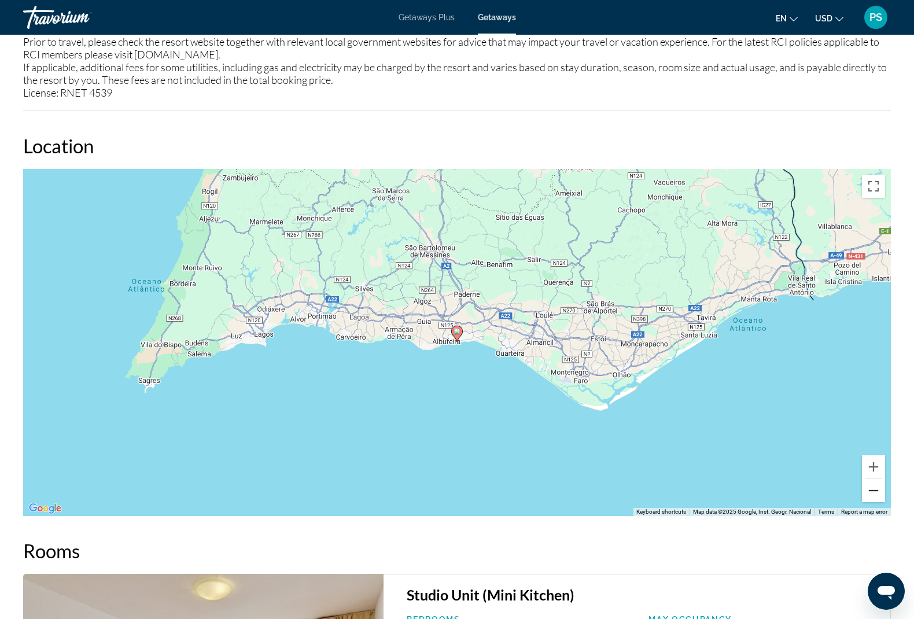
click at [869, 483] on button "Zoom out" at bounding box center [873, 490] width 23 height 23
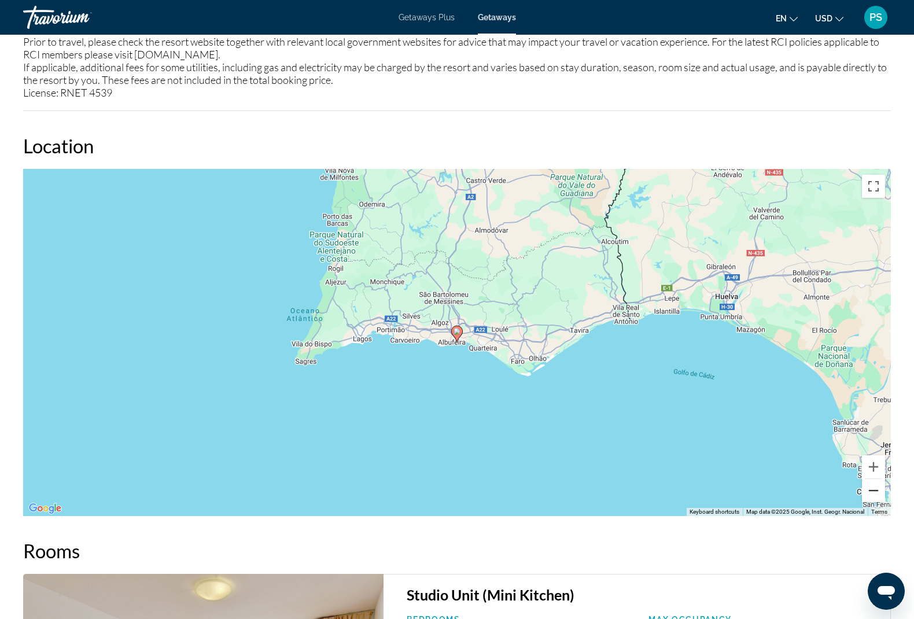
click at [869, 483] on button "Zoom out" at bounding box center [873, 490] width 23 height 23
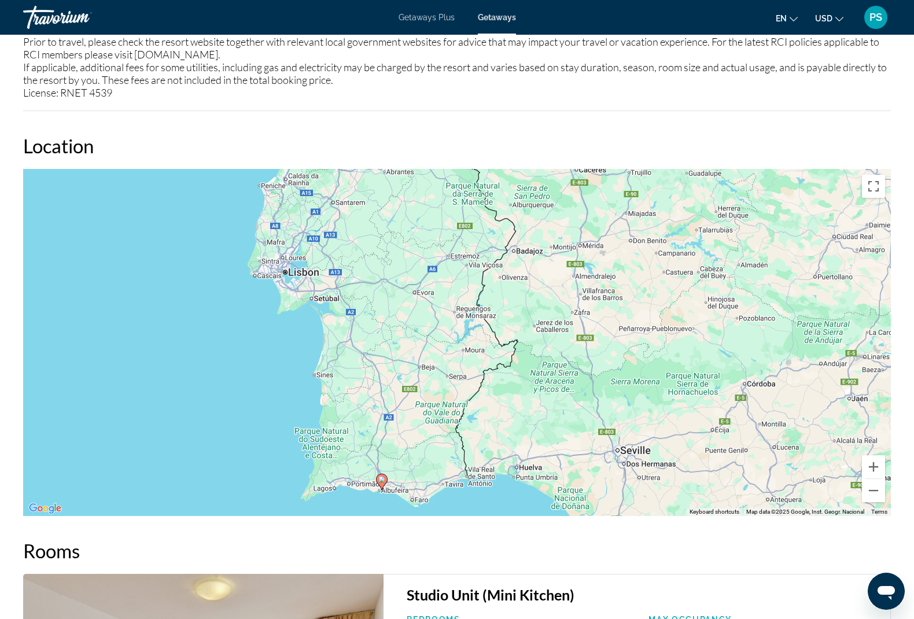
drag, startPoint x: 426, startPoint y: 222, endPoint x: 350, endPoint y: 369, distance: 165.2
click at [350, 369] on div "To activate drag with keyboard, press Alt + Enter. Once in keyboard drag state,…" at bounding box center [456, 342] width 867 height 347
click at [862, 489] on button "Zoom out" at bounding box center [873, 490] width 23 height 23
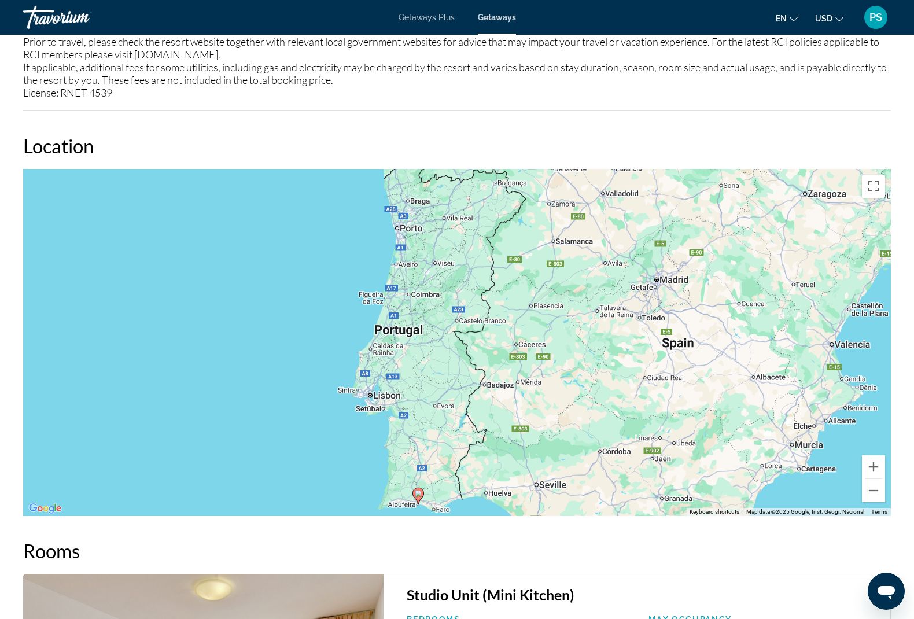
drag, startPoint x: 524, startPoint y: 306, endPoint x: 496, endPoint y: 400, distance: 98.0
click at [523, 400] on div "To activate drag with keyboard, press Alt + Enter. Once in keyboard drag state,…" at bounding box center [456, 342] width 867 height 347
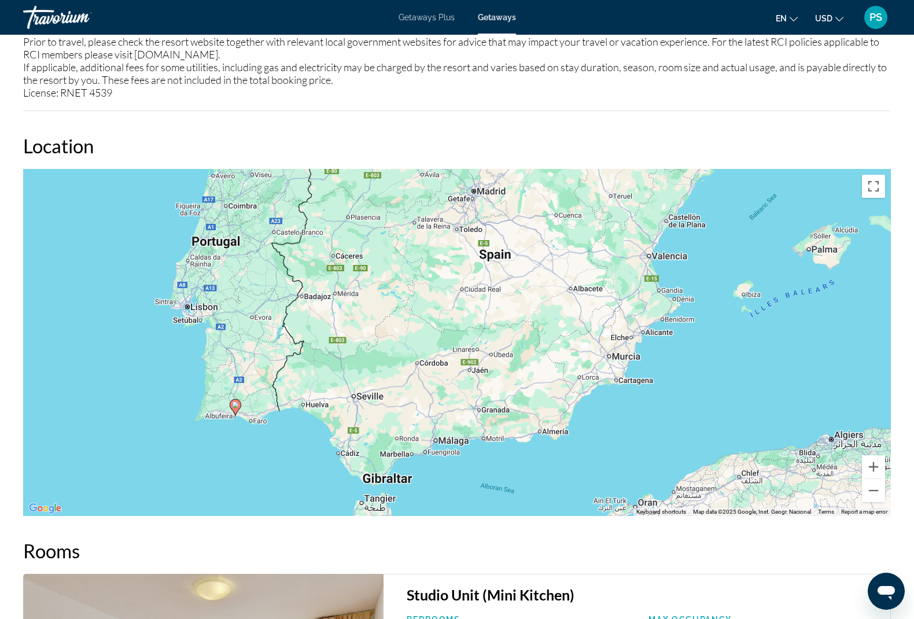
drag, startPoint x: 467, startPoint y: 278, endPoint x: 285, endPoint y: 183, distance: 204.8
click at [285, 183] on div "To activate drag with keyboard, press Alt + Enter. Once in keyboard drag state,…" at bounding box center [456, 342] width 867 height 347
click at [870, 491] on button "Zoom out" at bounding box center [873, 490] width 23 height 23
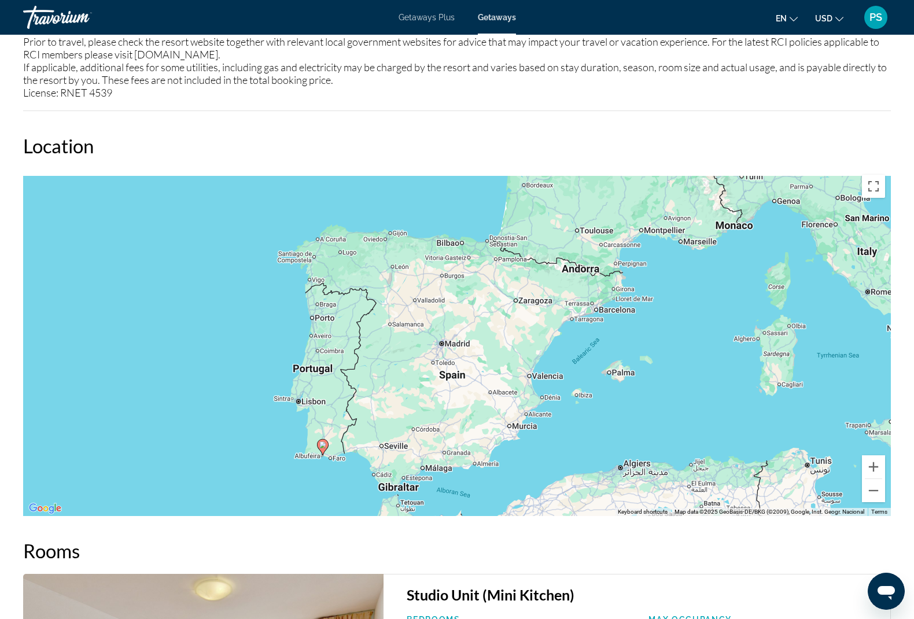
drag, startPoint x: 671, startPoint y: 324, endPoint x: 662, endPoint y: 369, distance: 46.6
click at [662, 369] on div "To activate drag with keyboard, press Alt + Enter. Once in keyboard drag state,…" at bounding box center [456, 342] width 867 height 347
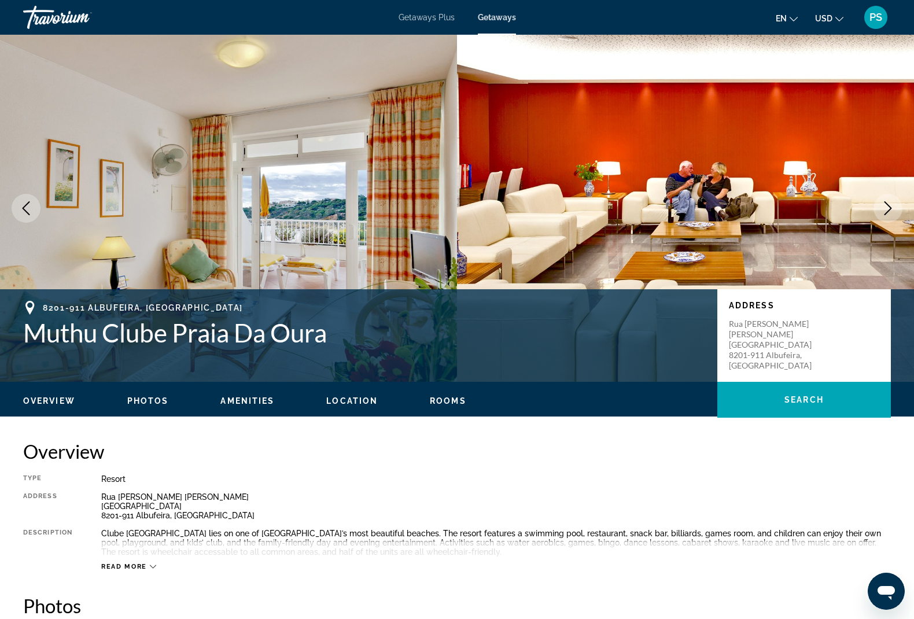
scroll to position [0, 0]
click at [61, 21] on div "Travorium" at bounding box center [81, 17] width 116 height 30
